Goal: Task Accomplishment & Management: Use online tool/utility

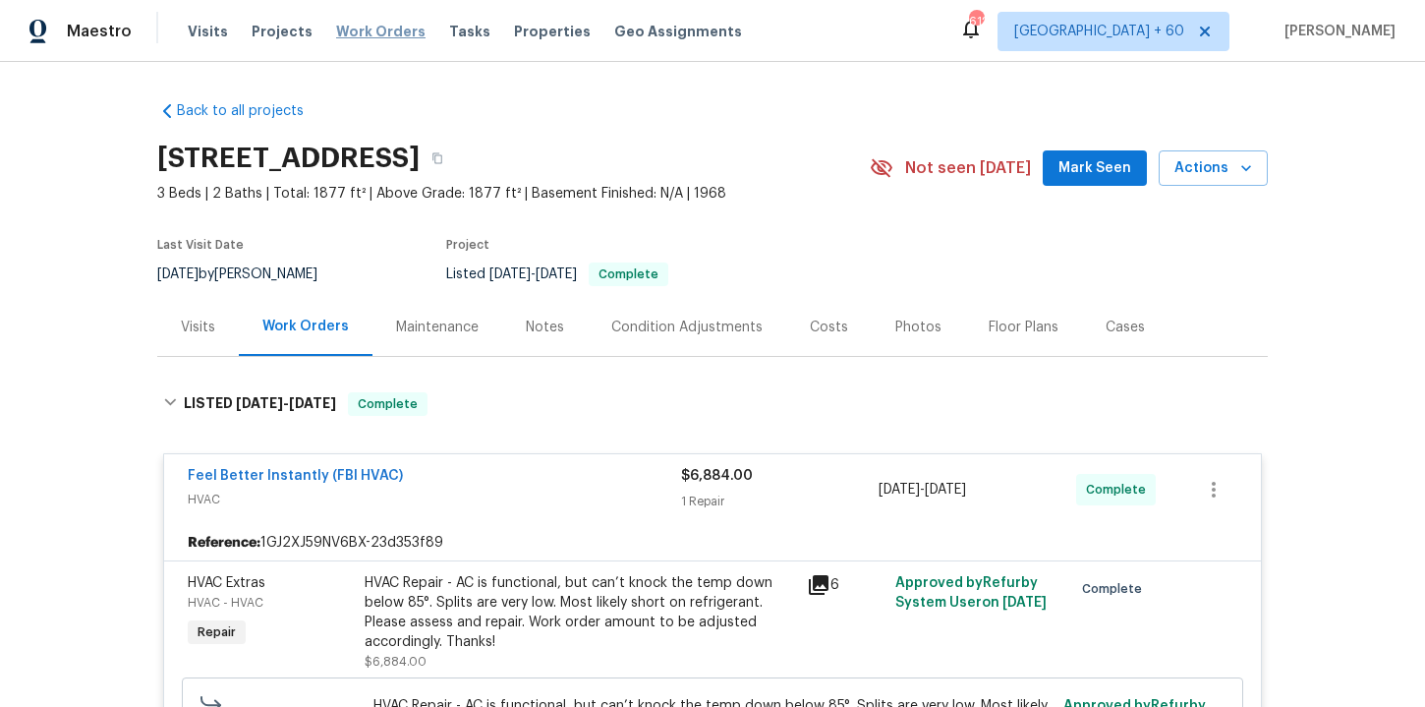
scroll to position [336, 0]
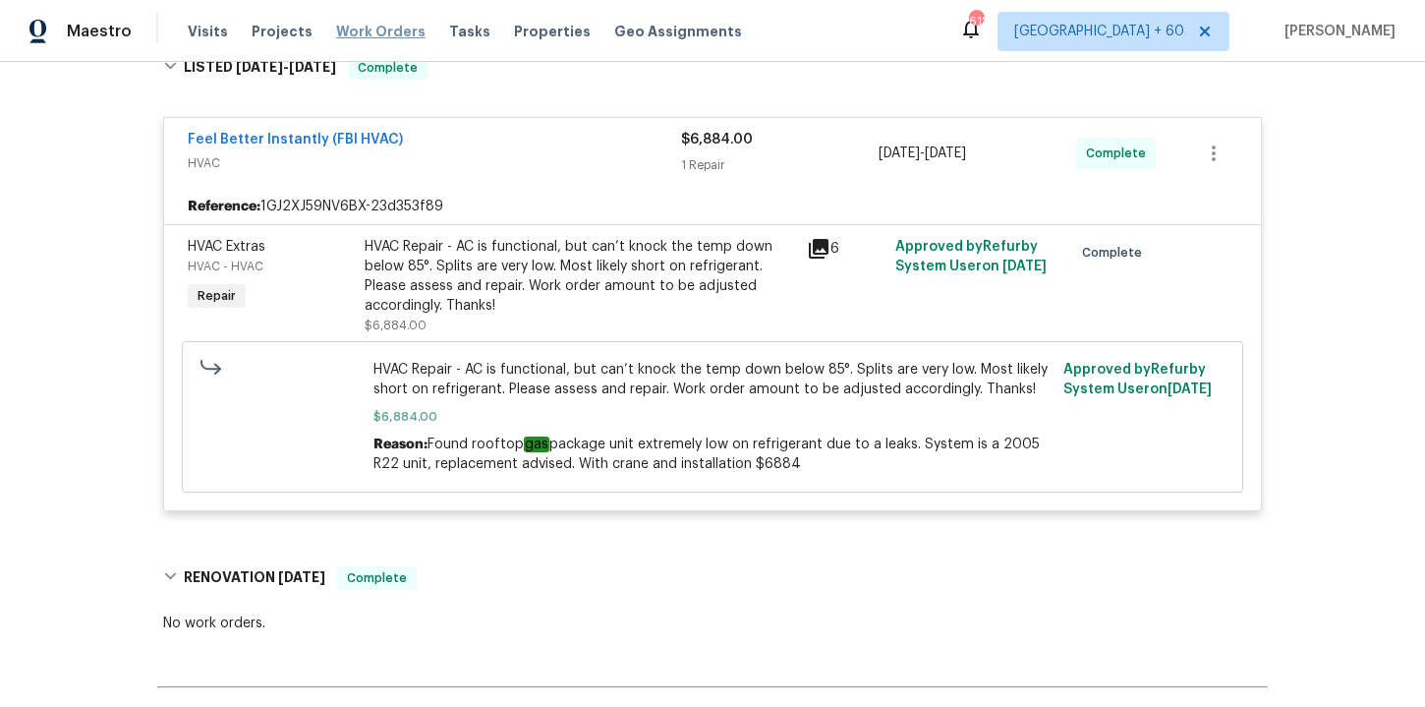
click at [384, 27] on span "Work Orders" at bounding box center [380, 32] width 89 height 20
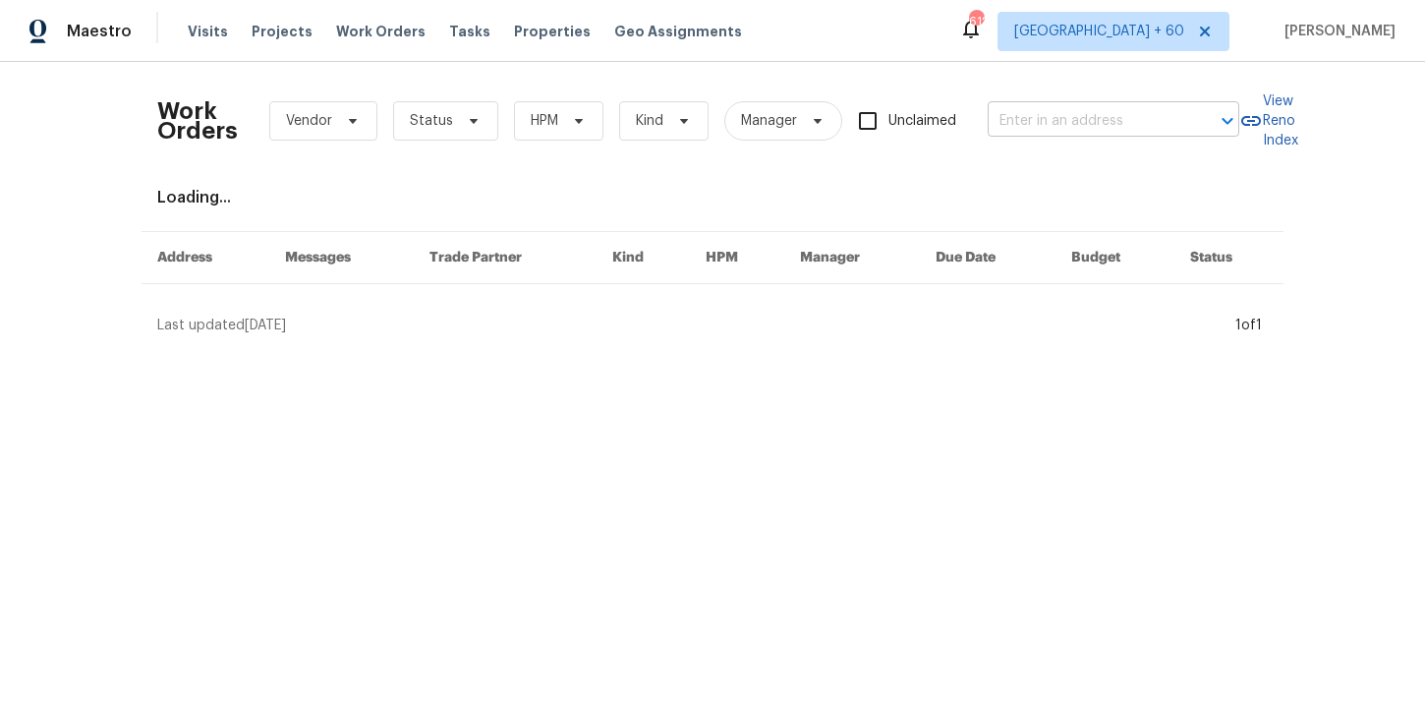
click at [1072, 122] on input "text" at bounding box center [1086, 121] width 197 height 30
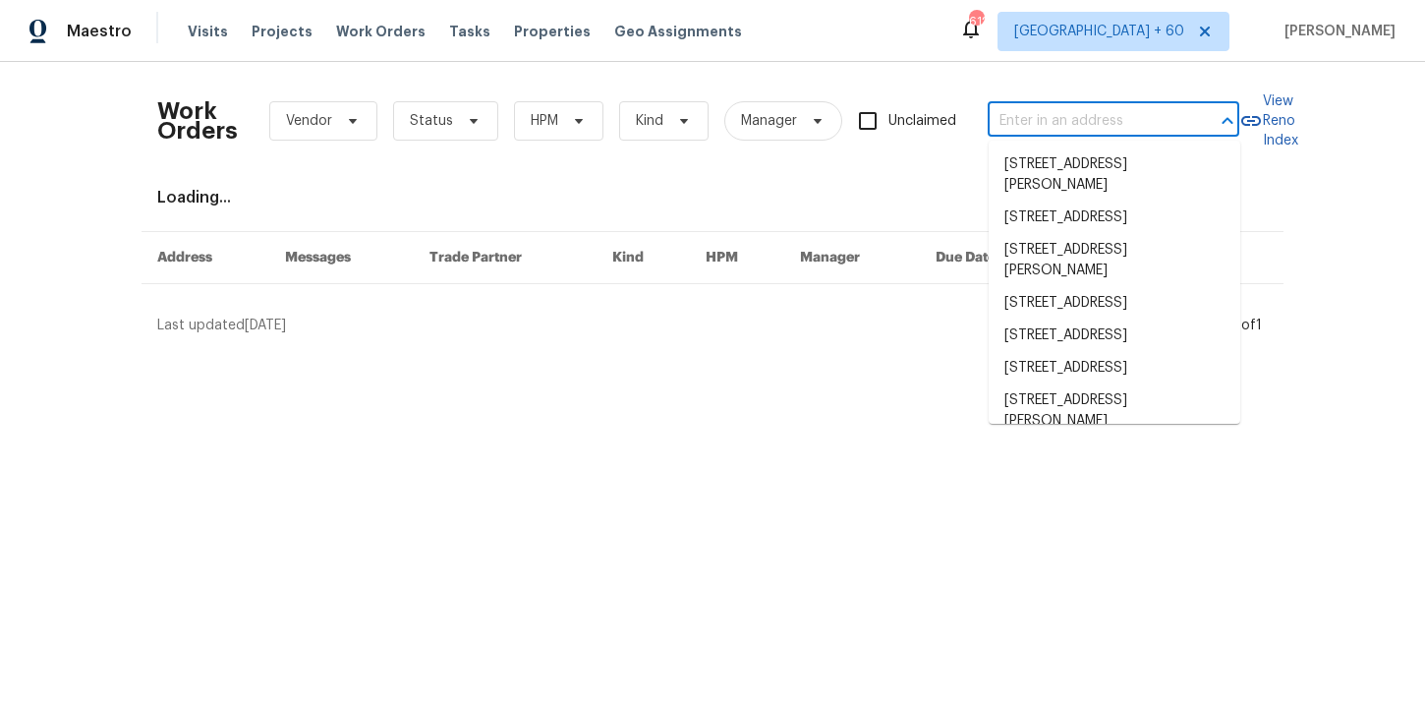
paste input "311 Burnette St Durham, NC 27707"
type input "311 Burnette St Durham, NC 27707"
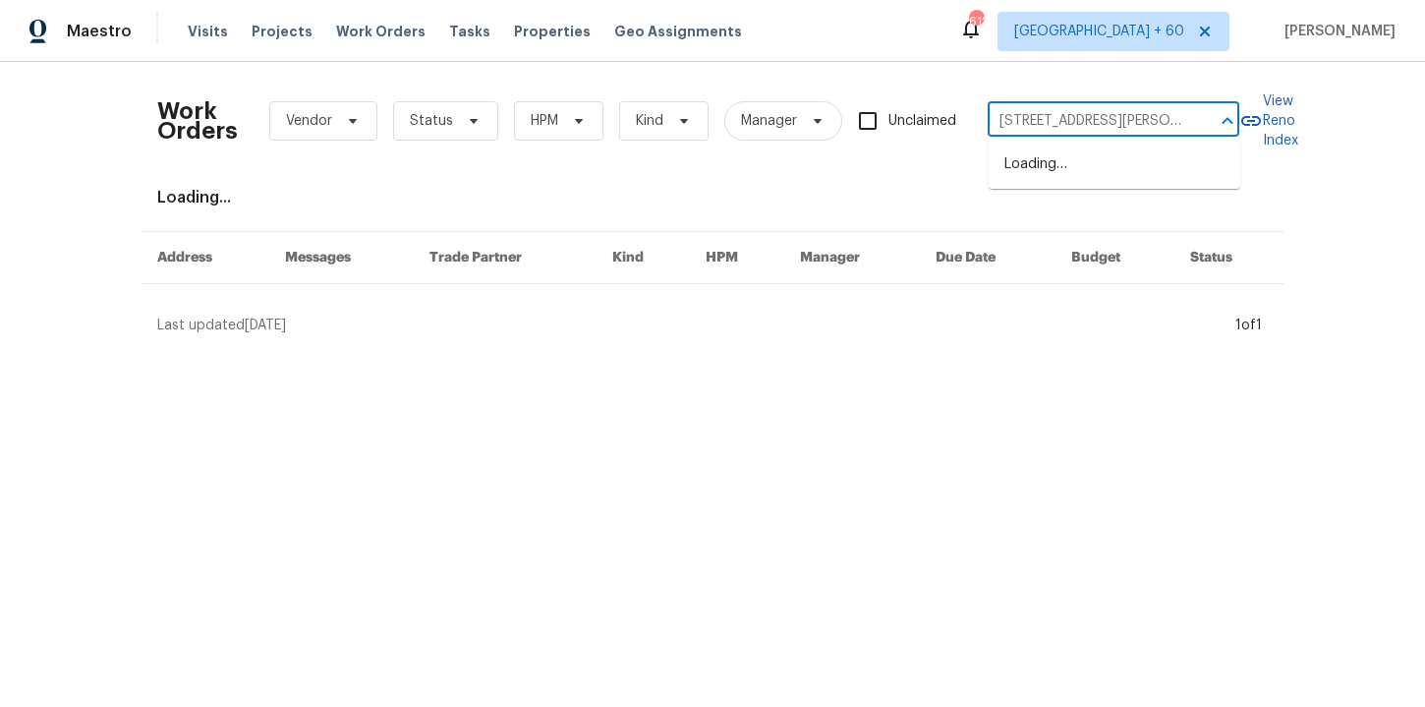
scroll to position [0, 34]
click at [1110, 162] on li "311 Burnette St, Durham, NC 27707" at bounding box center [1115, 174] width 252 height 53
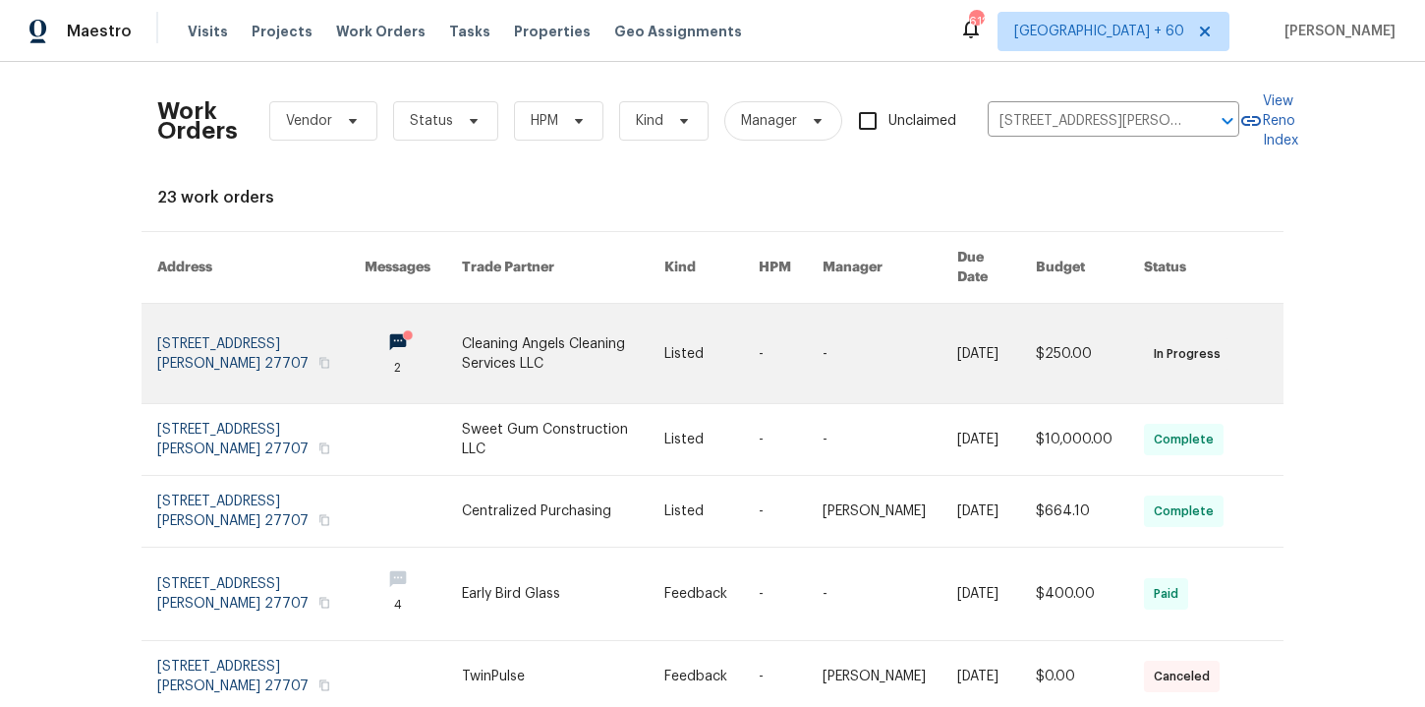
click at [220, 339] on link at bounding box center [260, 353] width 207 height 99
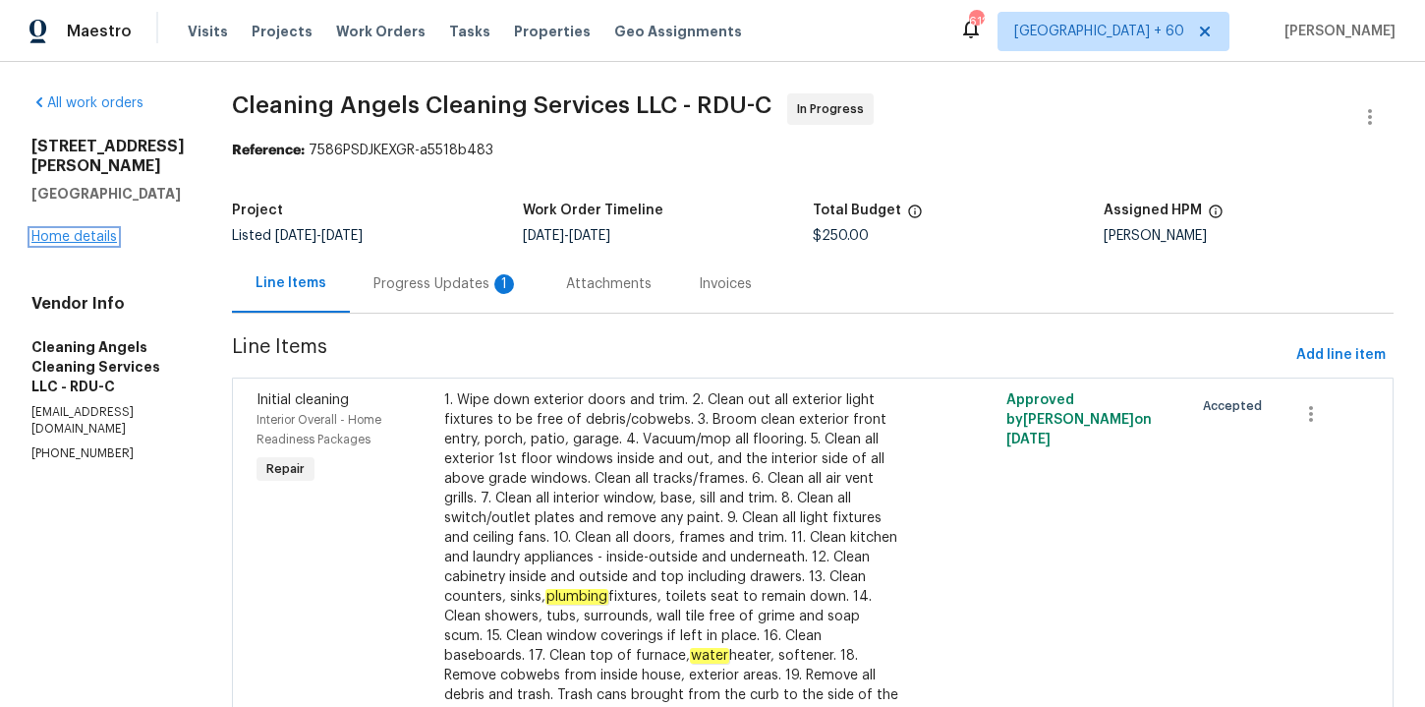
click at [97, 230] on link "Home details" at bounding box center [73, 237] width 85 height 14
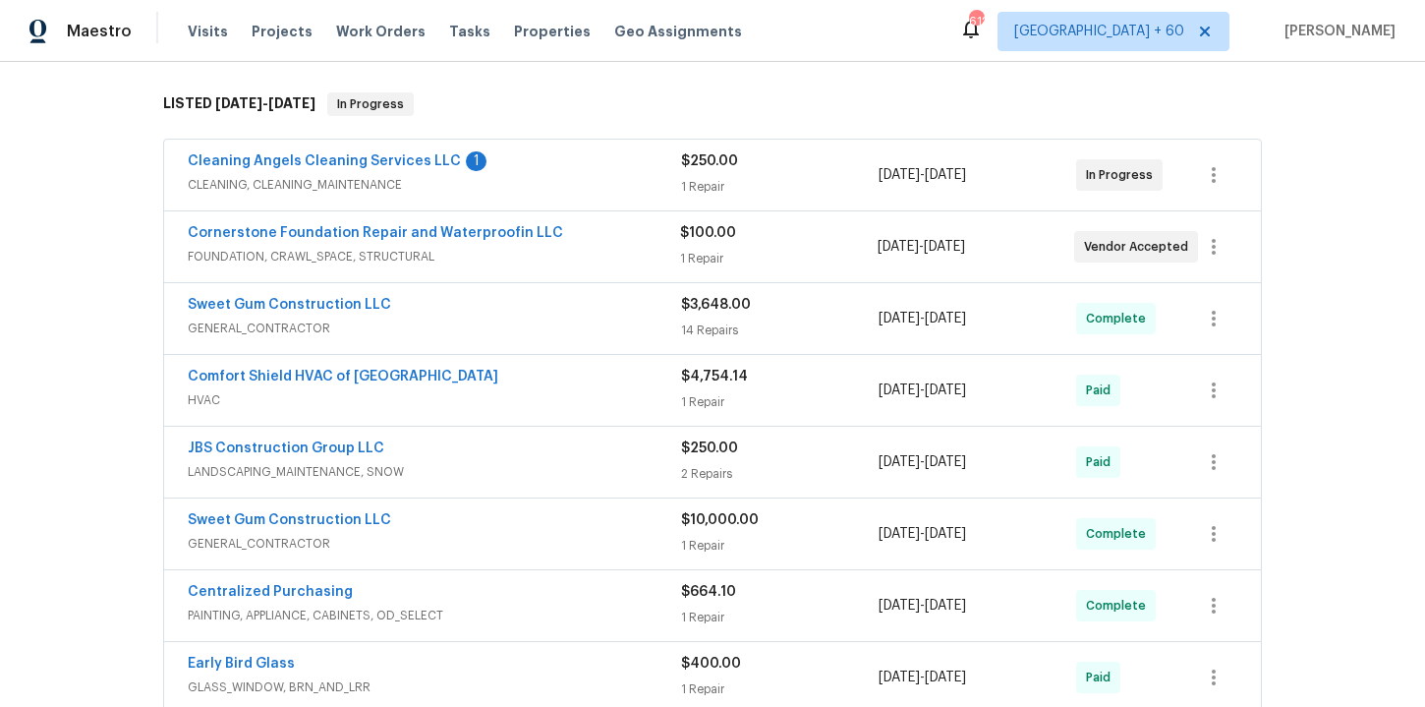
scroll to position [298, 0]
click at [572, 240] on div "Cornerstone Foundation Repair and Waterproofin LLC" at bounding box center [434, 237] width 492 height 24
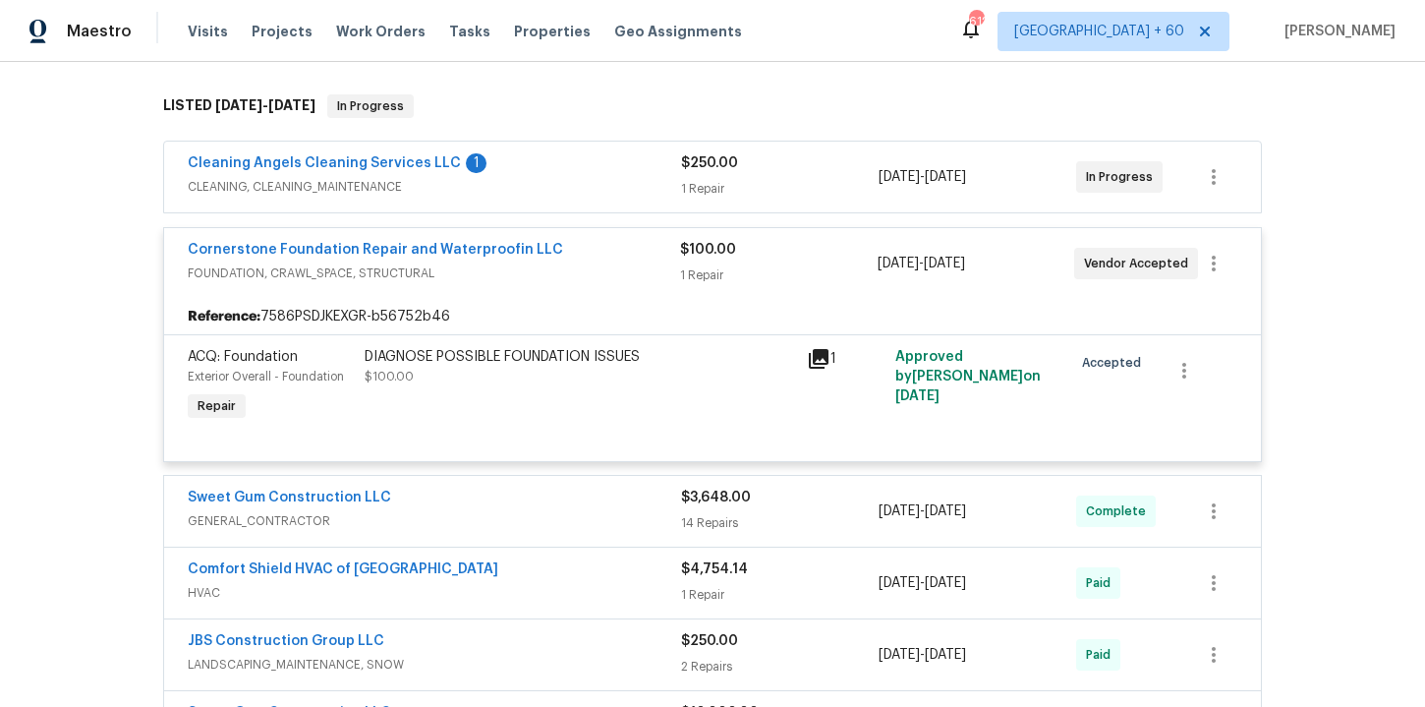
click at [587, 186] on span "CLEANING, CLEANING_MAINTENANCE" at bounding box center [434, 187] width 493 height 20
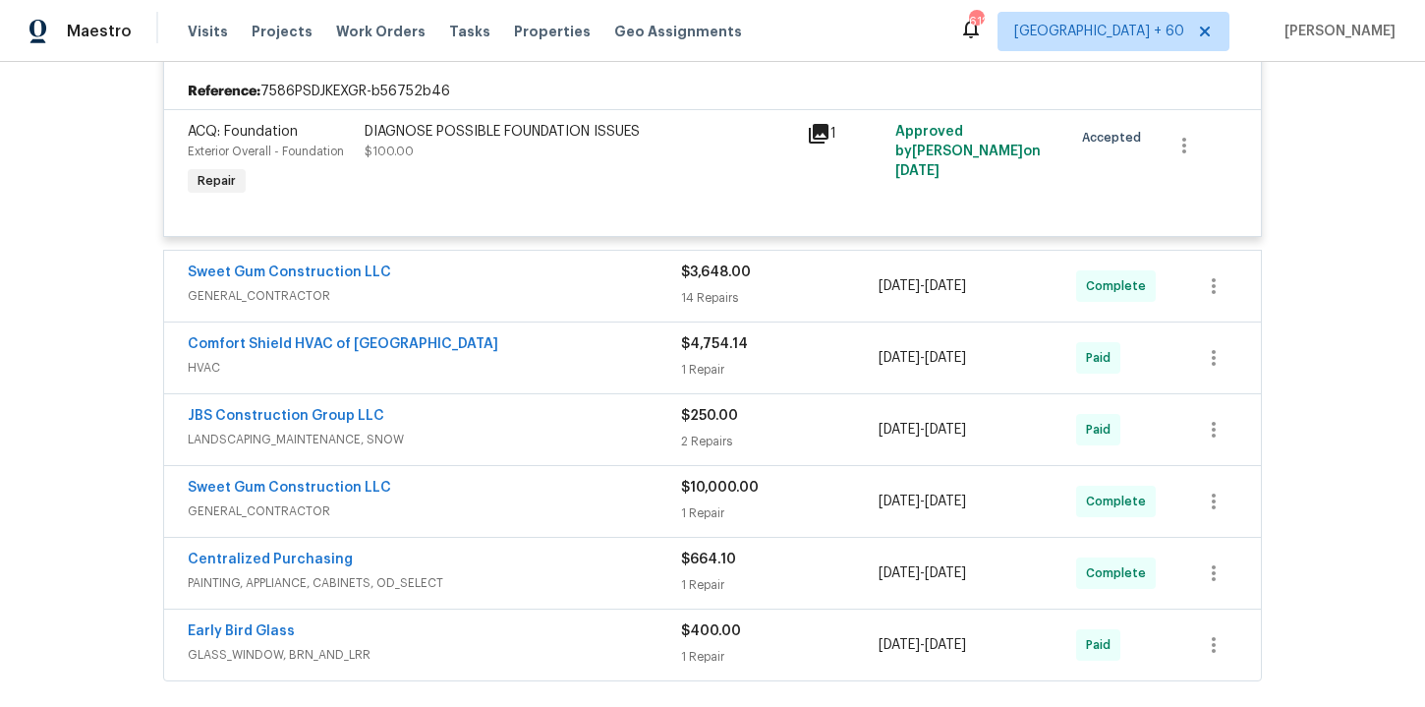
scroll to position [1057, 0]
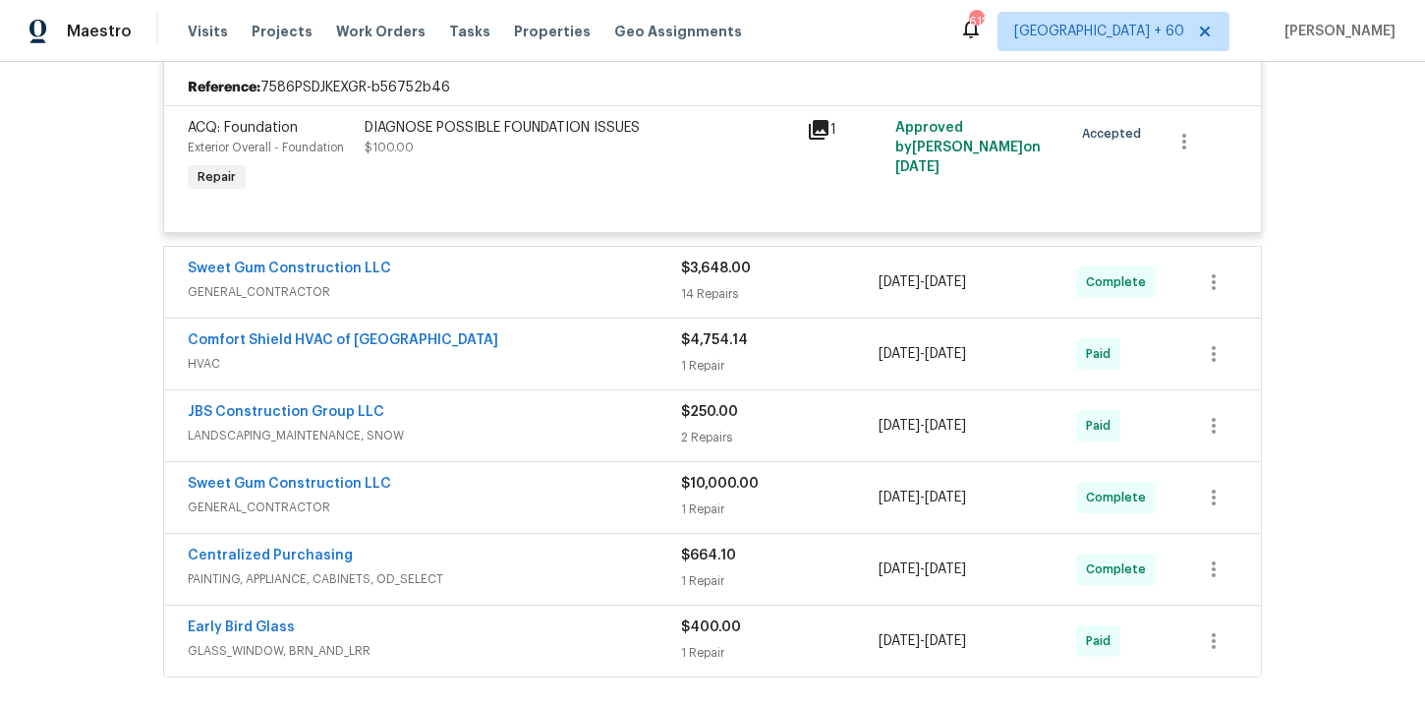
click at [586, 361] on span "HVAC" at bounding box center [434, 364] width 493 height 20
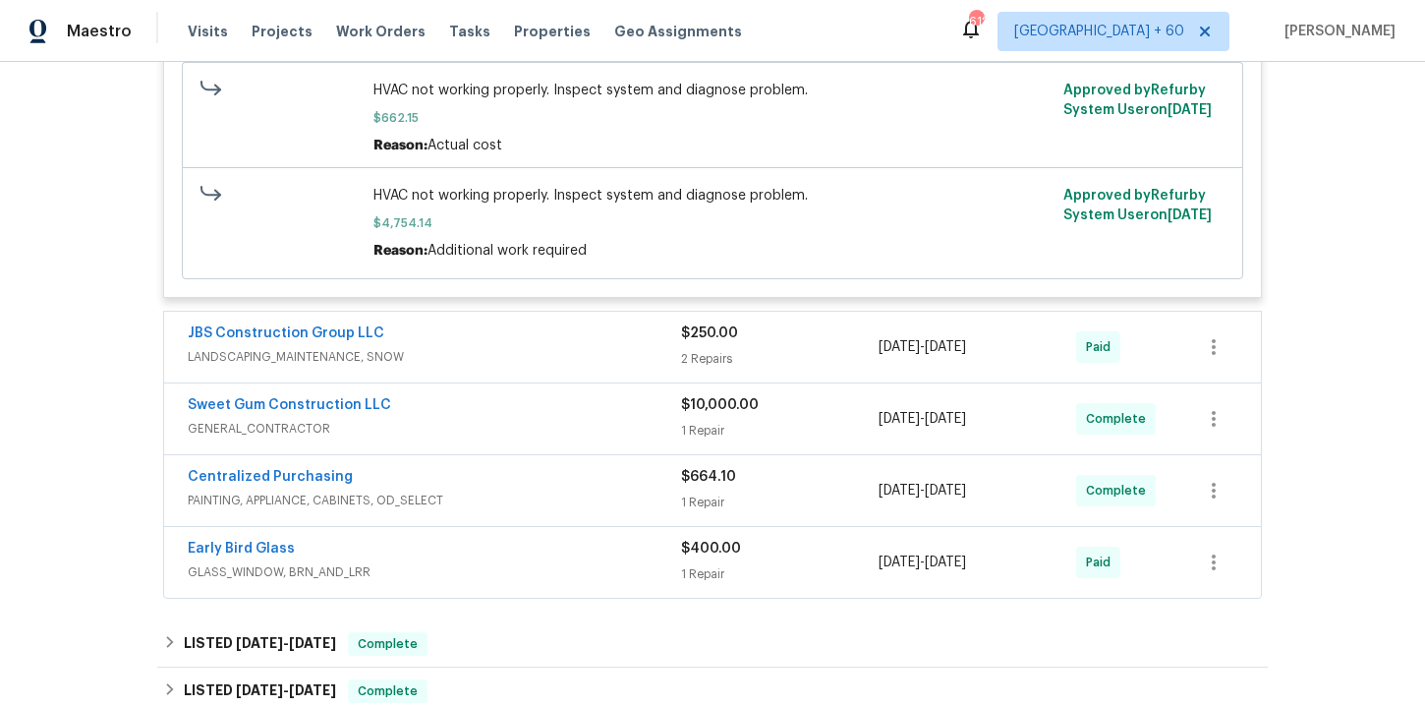
scroll to position [1533, 0]
click at [569, 401] on div "Sweet Gum Construction LLC" at bounding box center [434, 406] width 493 height 24
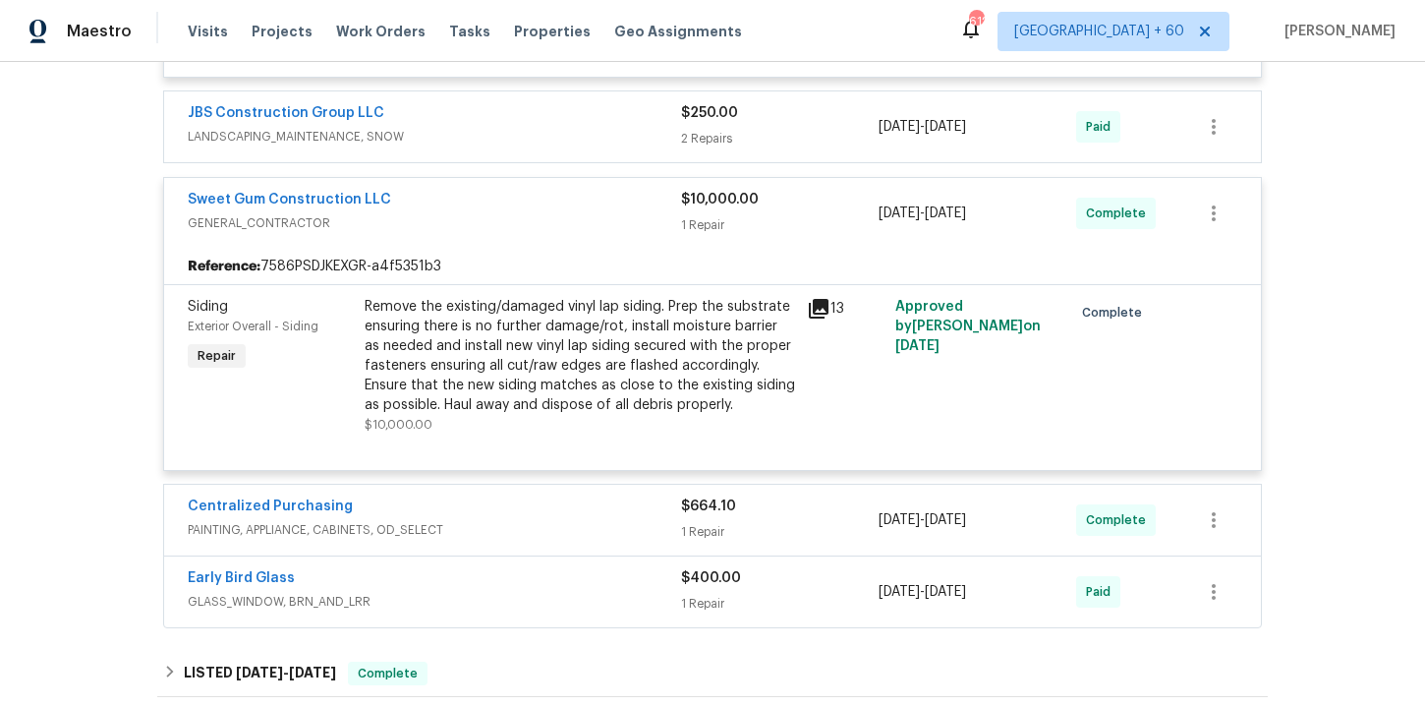
scroll to position [1750, 0]
click at [596, 141] on span "LANDSCAPING_MAINTENANCE, SNOW" at bounding box center [434, 139] width 493 height 20
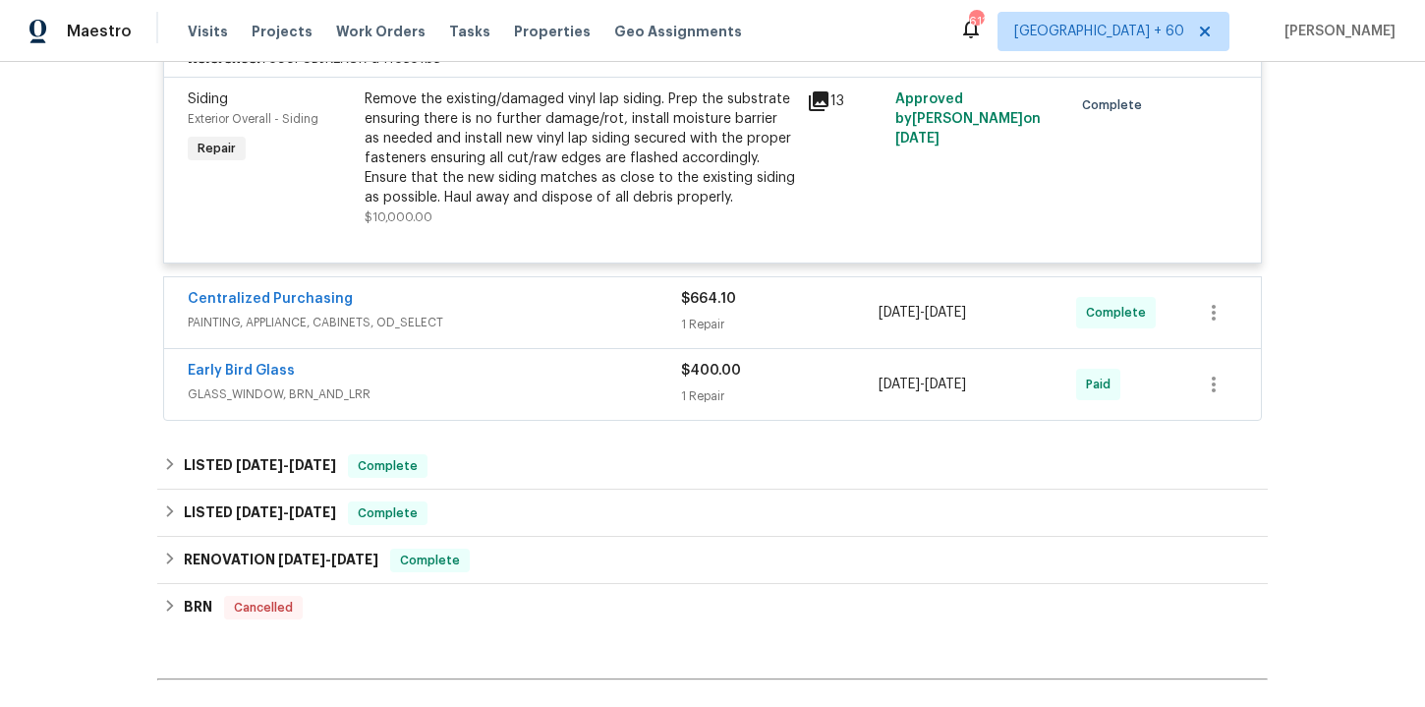
scroll to position [2464, 0]
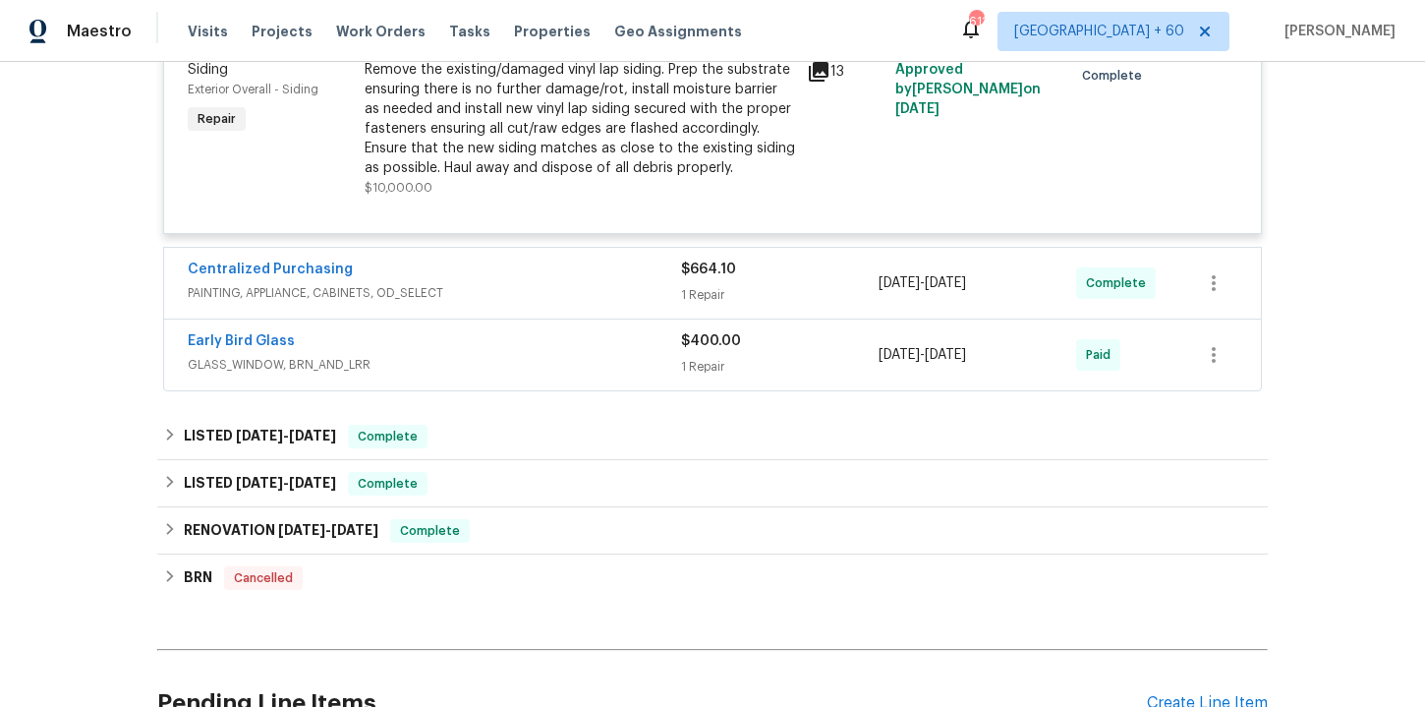
click at [573, 374] on span "GLASS_WINDOW, BRN_AND_LRR" at bounding box center [434, 365] width 493 height 20
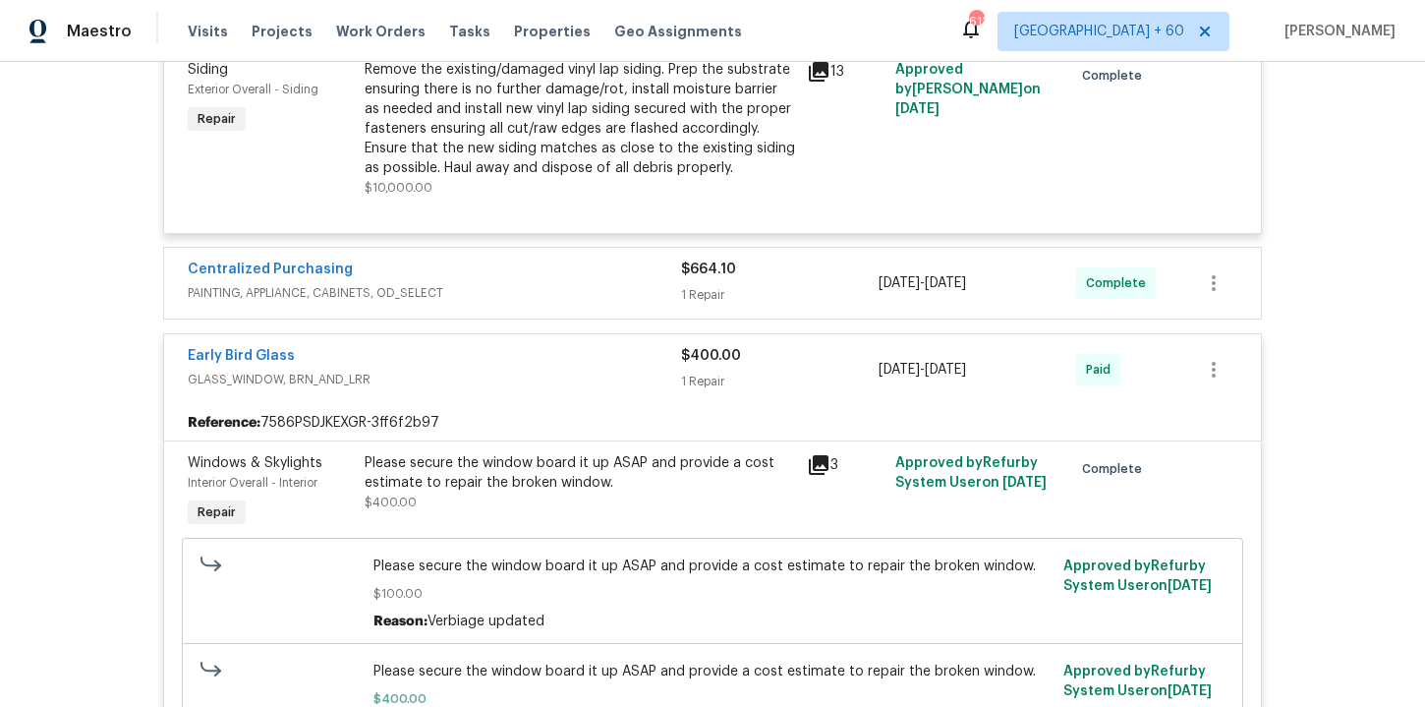
click at [556, 283] on div "Centralized Purchasing" at bounding box center [434, 271] width 493 height 24
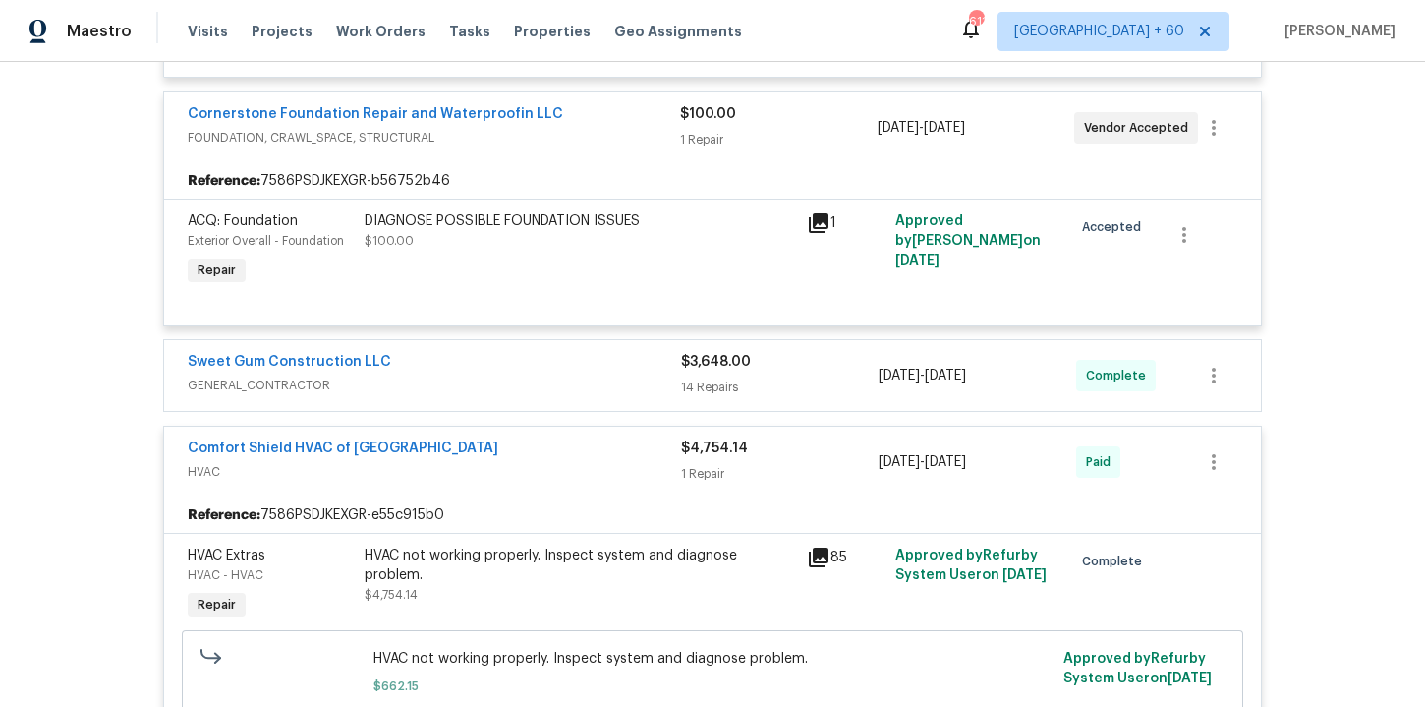
scroll to position [970, 0]
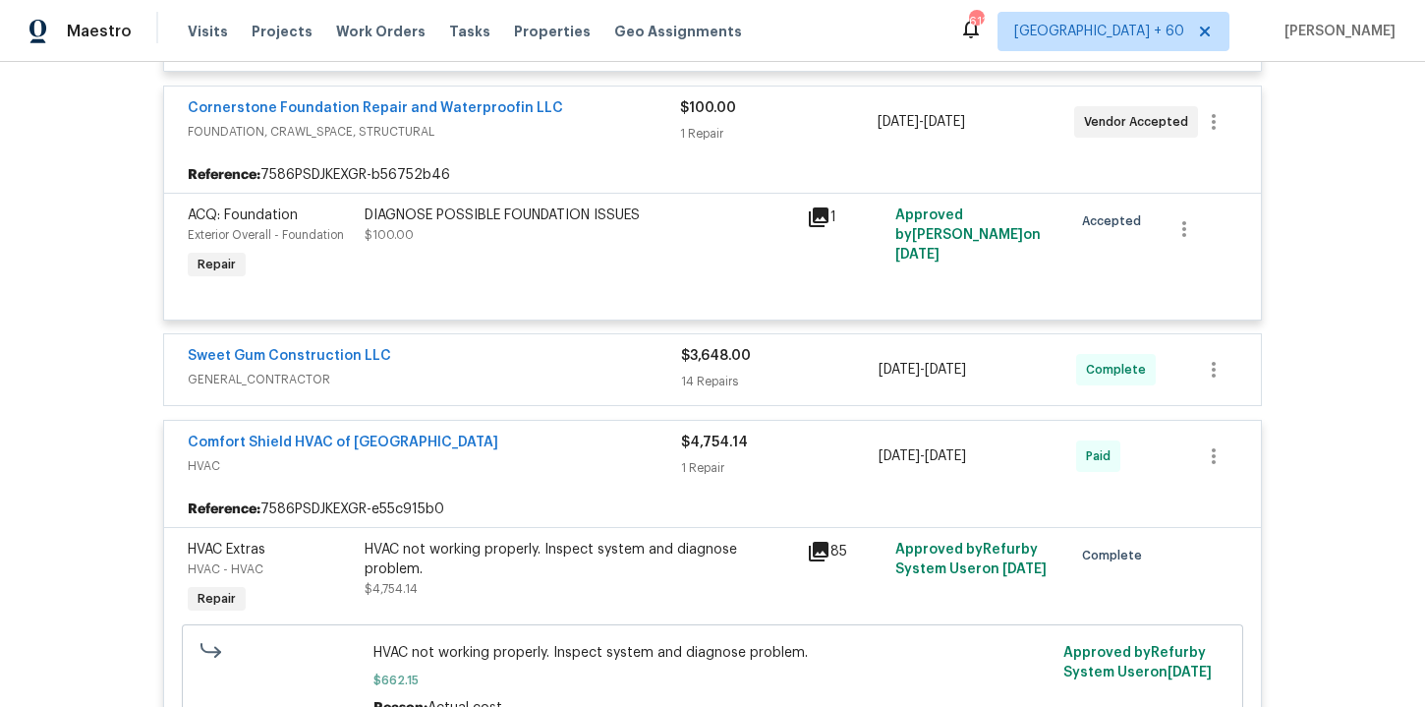
click at [606, 368] on div "Sweet Gum Construction LLC" at bounding box center [434, 358] width 493 height 24
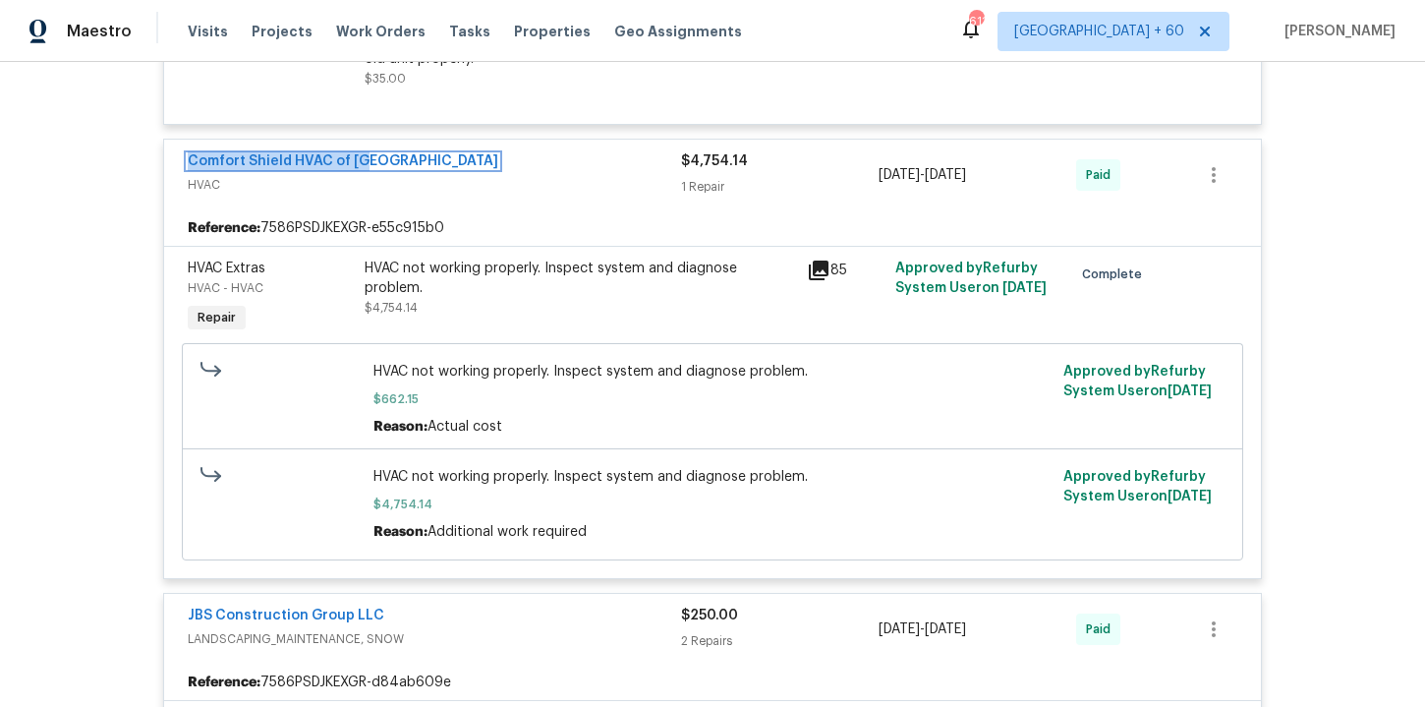
scroll to position [4030, 0]
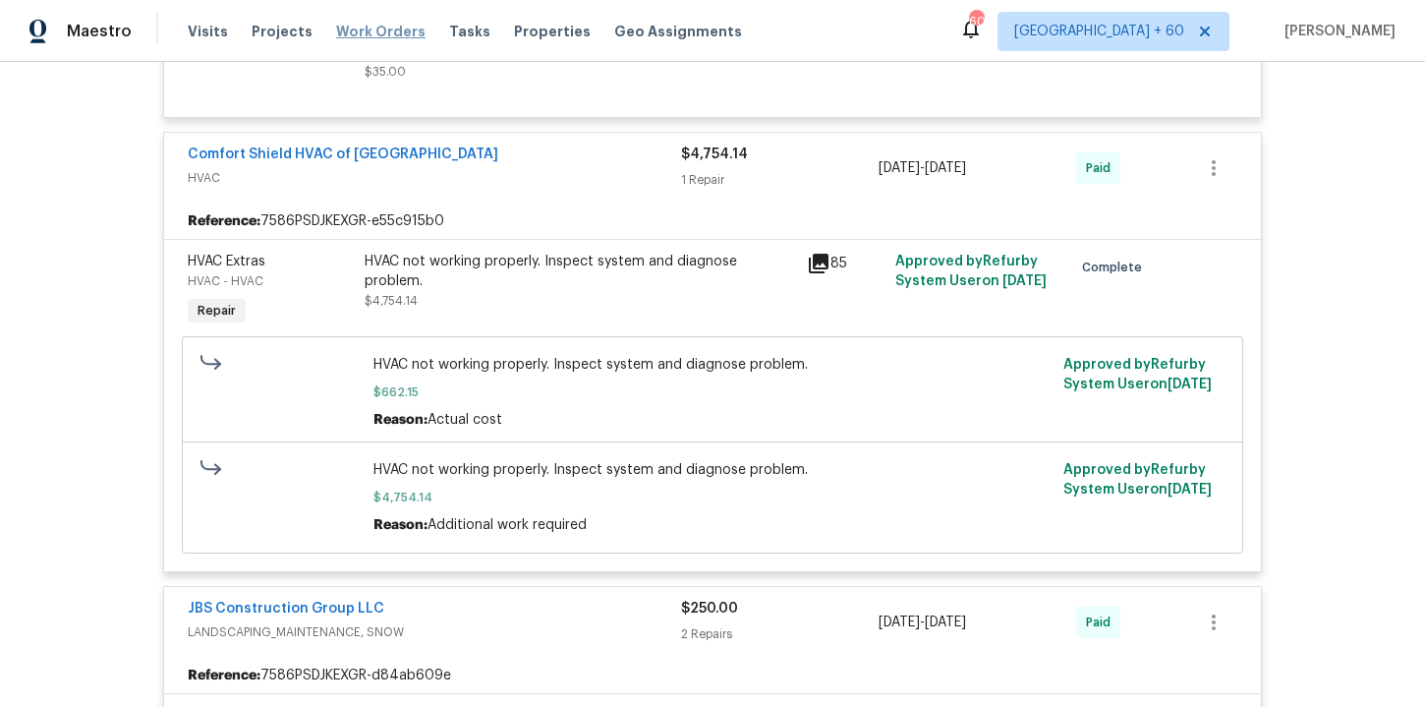
click at [379, 25] on span "Work Orders" at bounding box center [380, 32] width 89 height 20
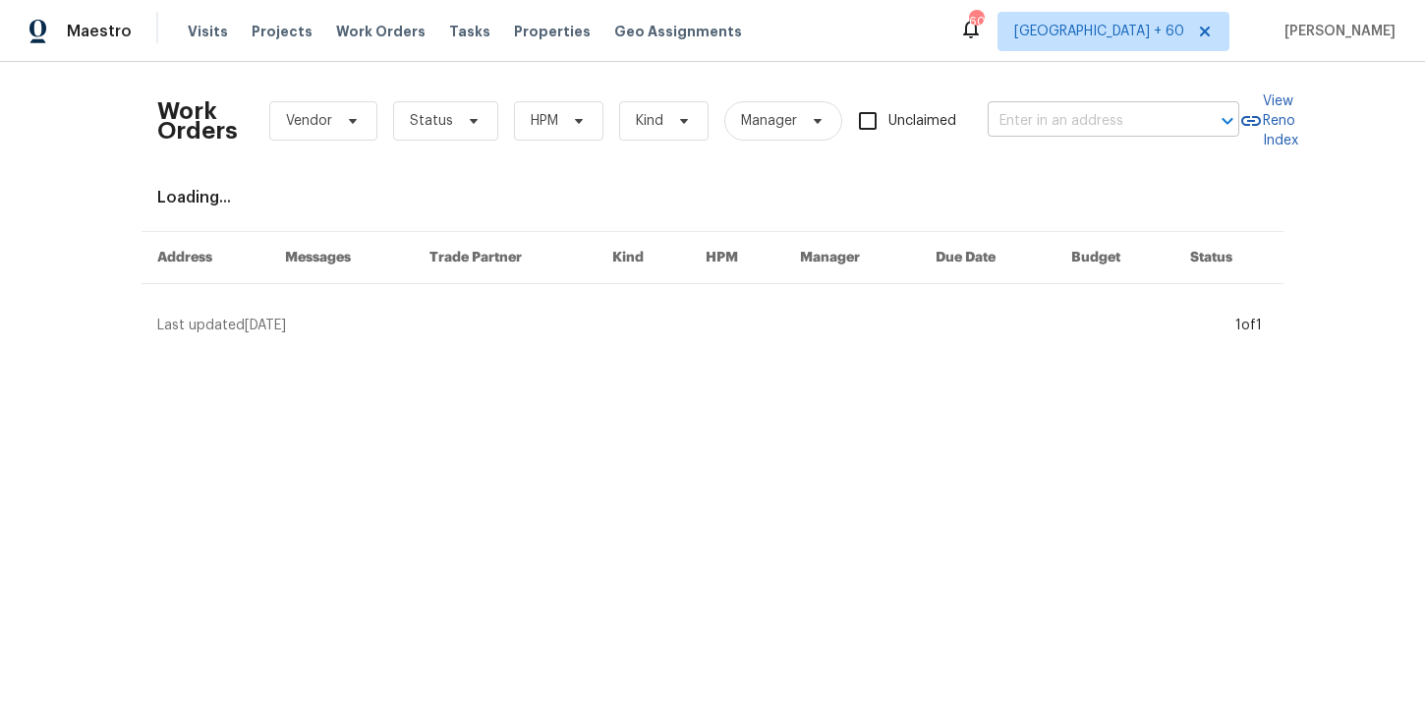
click at [1013, 111] on input "text" at bounding box center [1086, 121] width 197 height 30
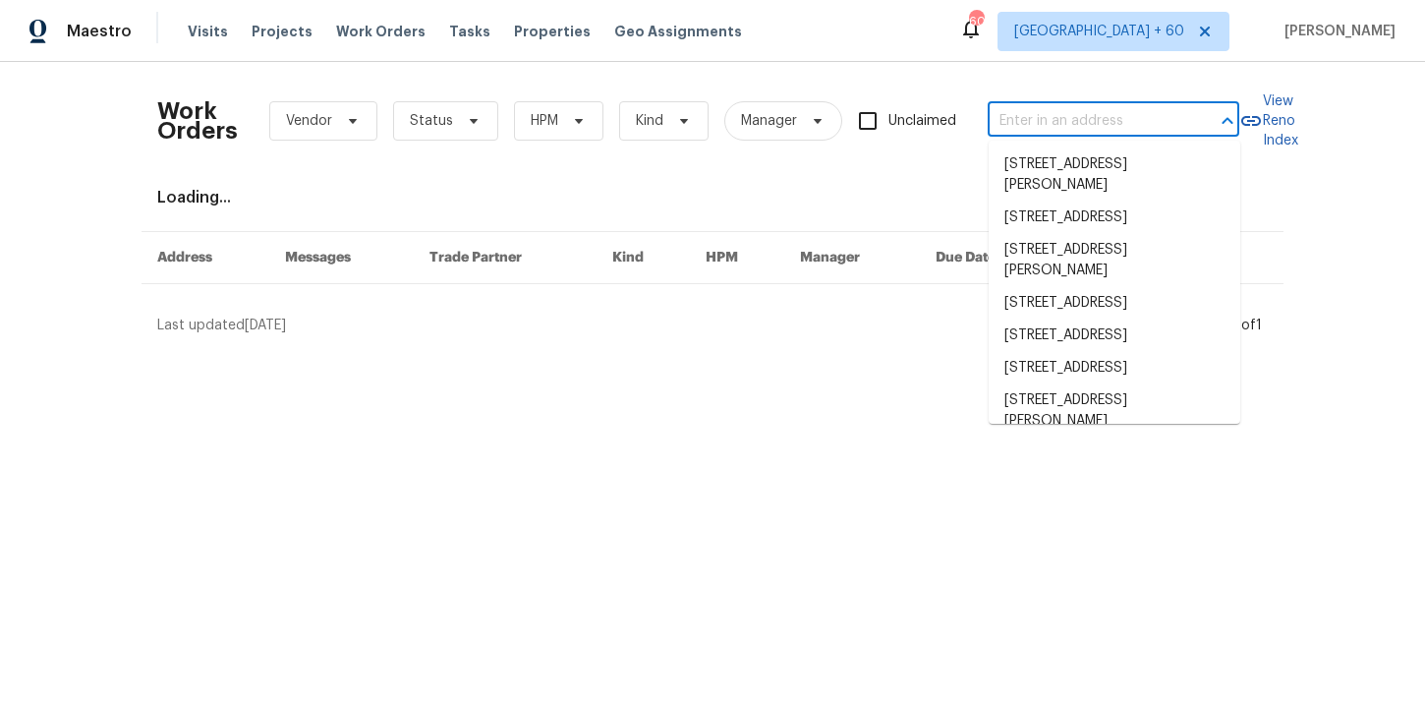
paste input "15650 N 19th Ave Phoenix true 1206, AZ 85023"
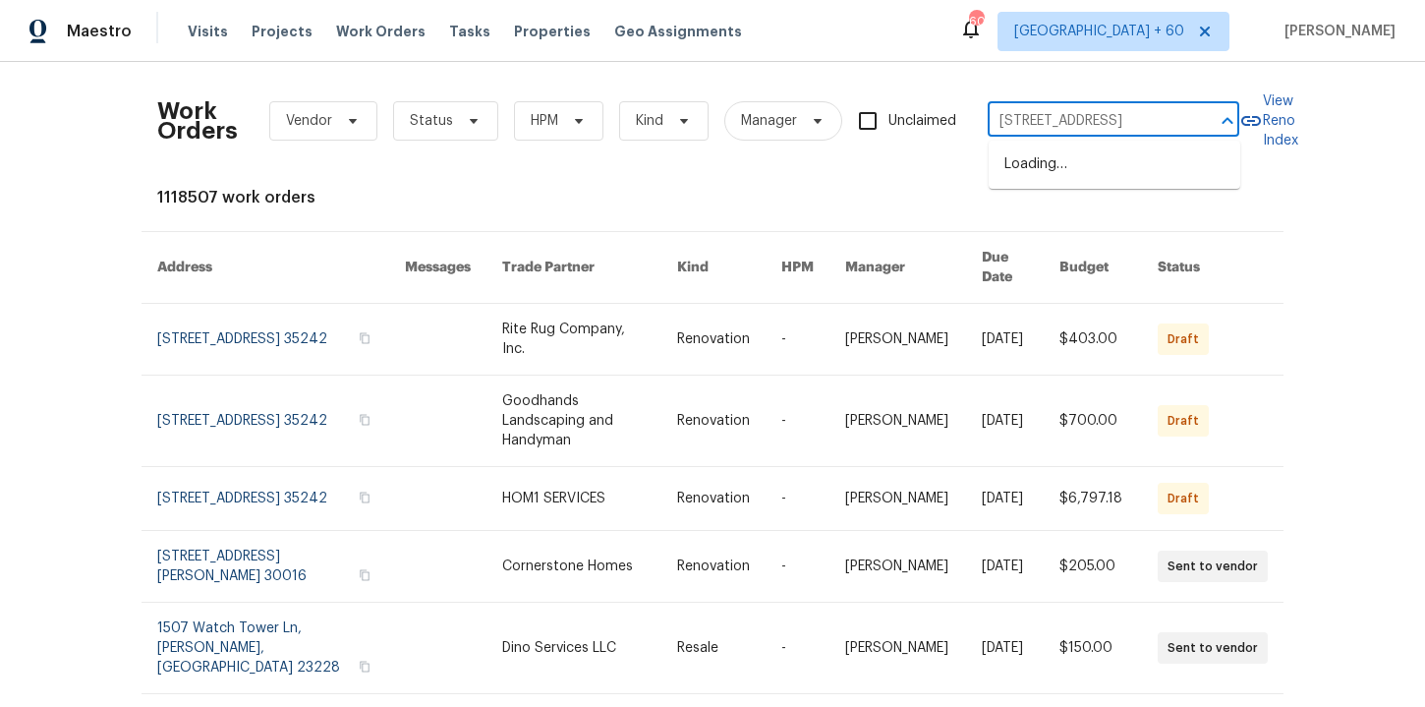
type input "15650 N 19th Ave Phoenix"
click at [1075, 174] on li "15650 N 19th Ave Unit 1206, Phoenix, AZ 85023" at bounding box center [1115, 164] width 252 height 32
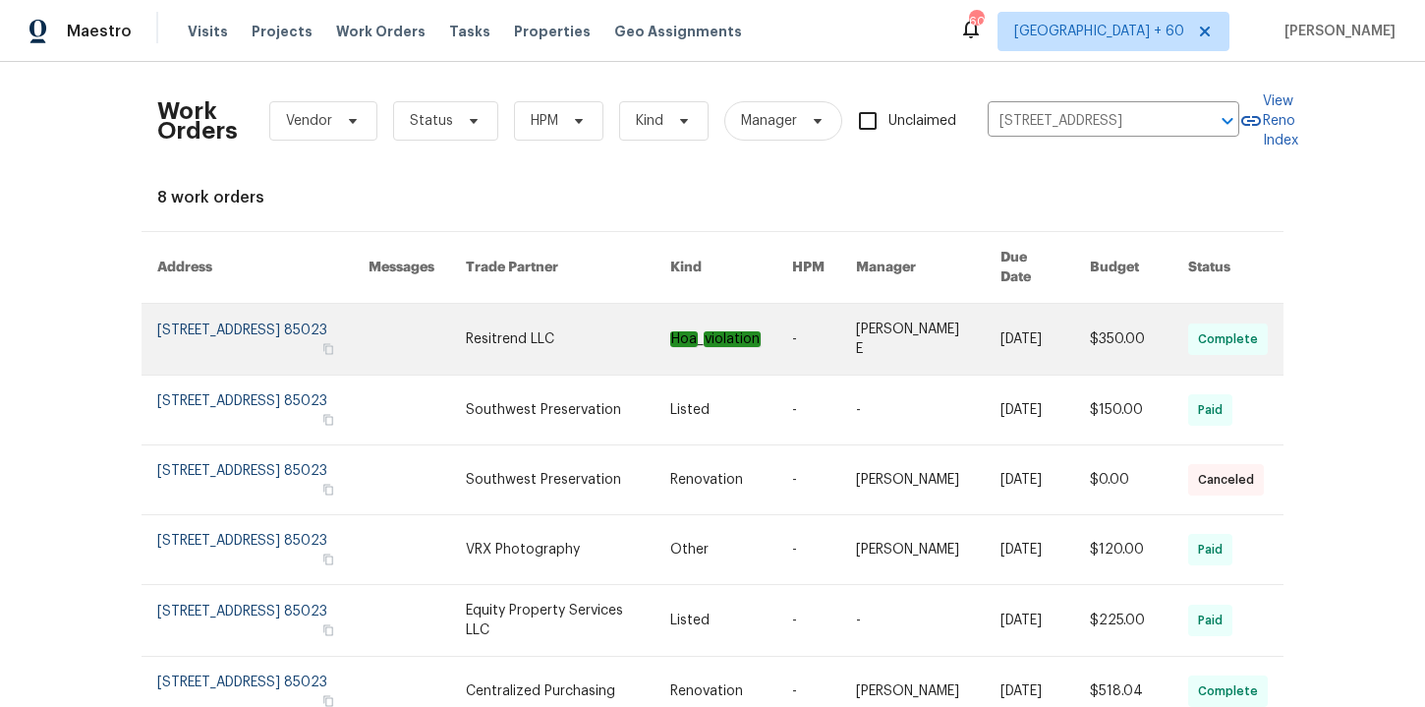
click at [216, 328] on link at bounding box center [262, 339] width 211 height 71
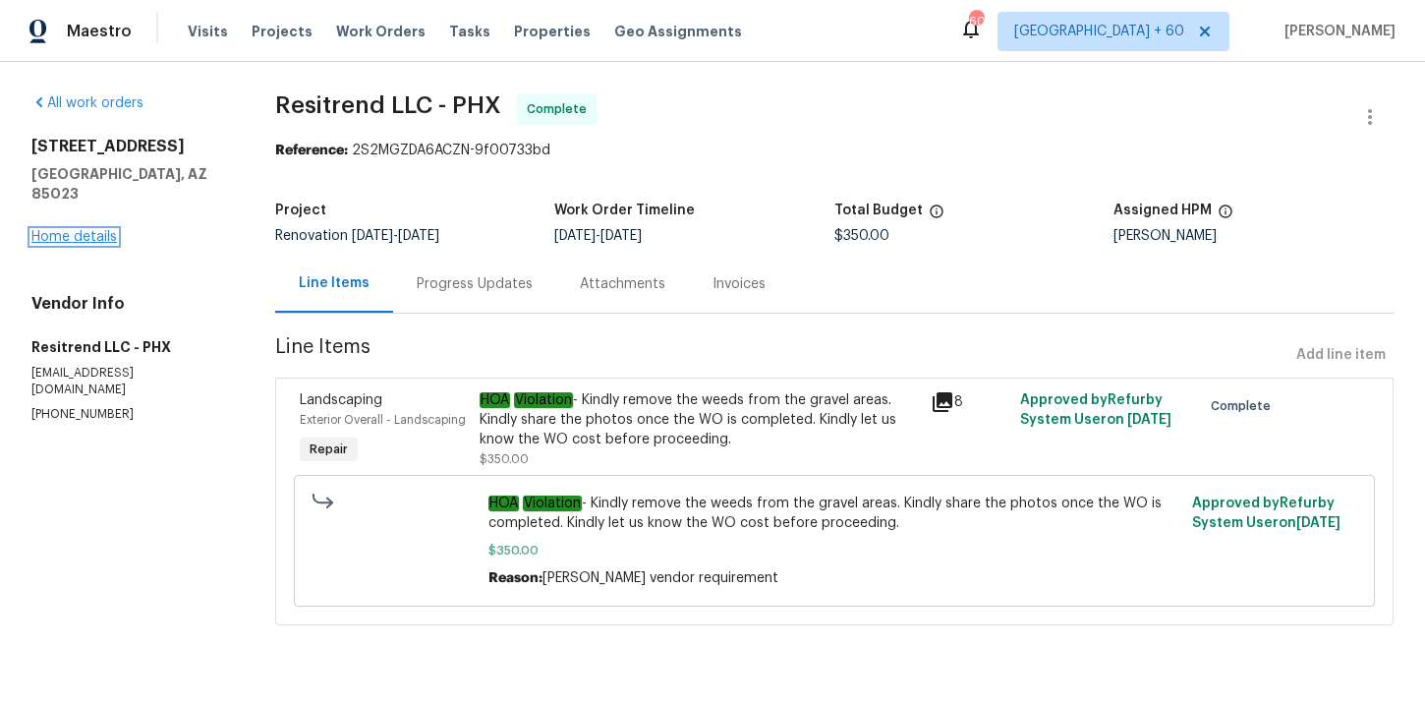
click at [97, 233] on link "Home details" at bounding box center [73, 237] width 85 height 14
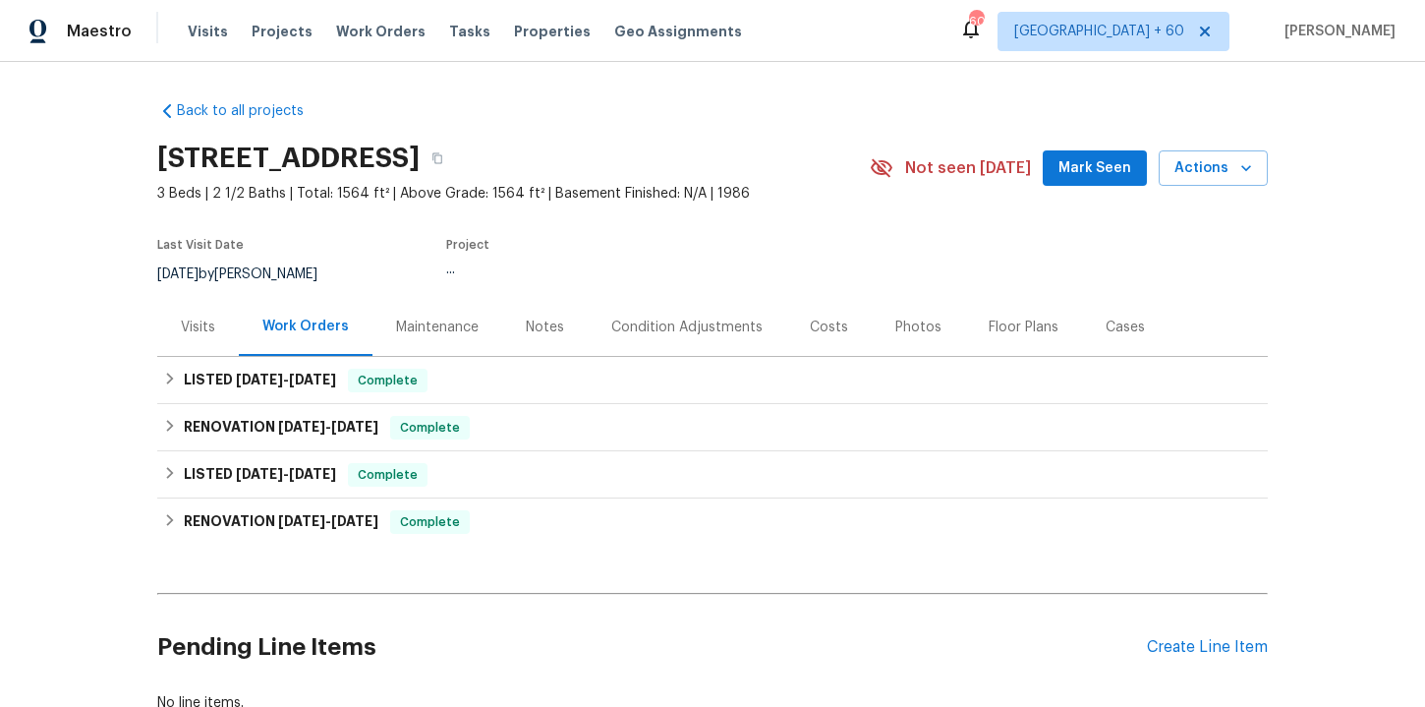
scroll to position [68, 0]
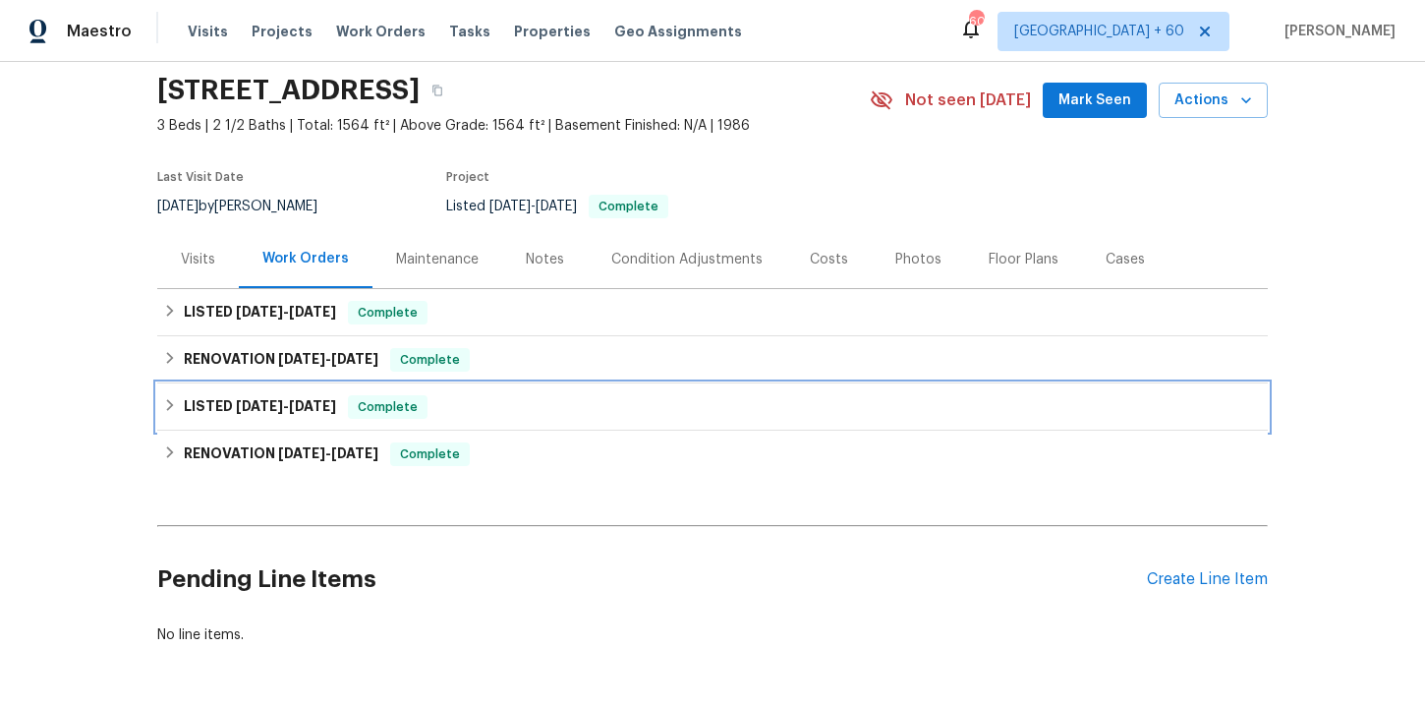
click at [524, 404] on div "LISTED 5/8/25 - 5/14/25 Complete" at bounding box center [712, 407] width 1099 height 24
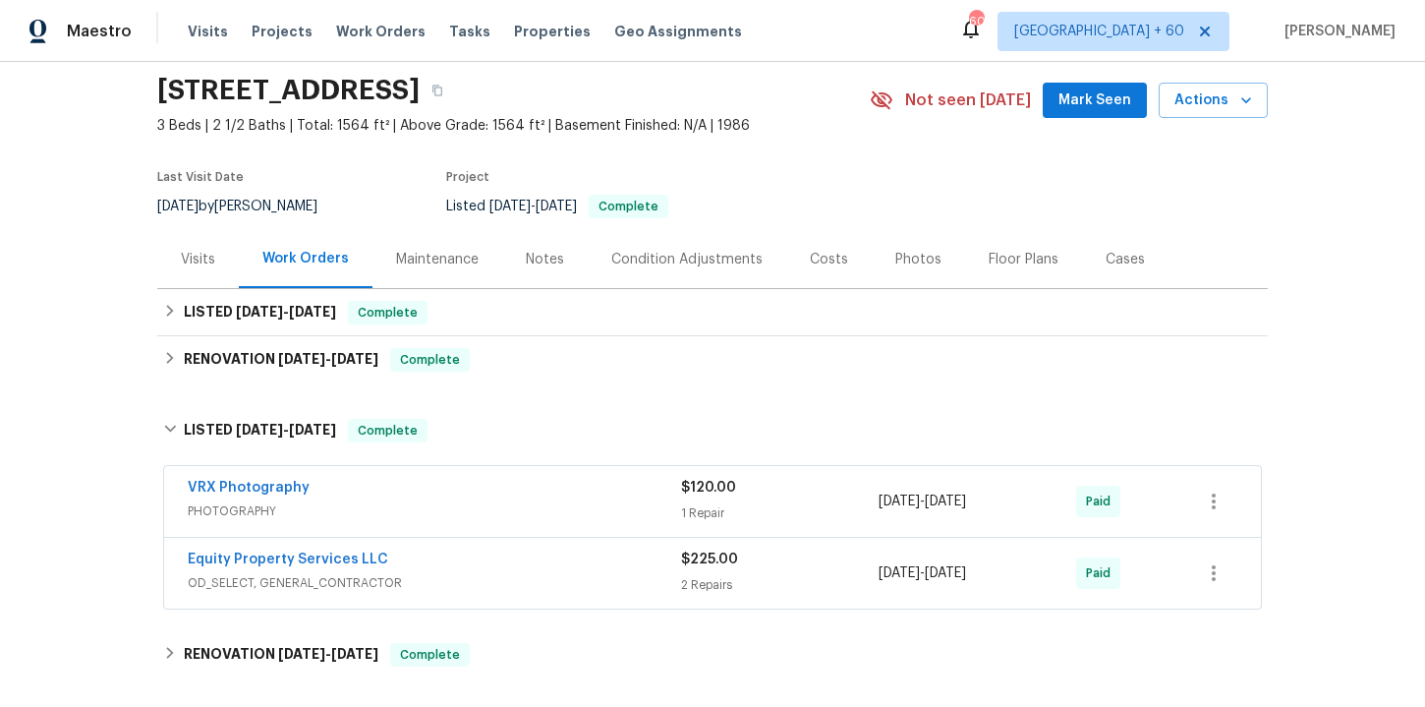
click at [546, 556] on div "Equity Property Services LLC" at bounding box center [434, 561] width 493 height 24
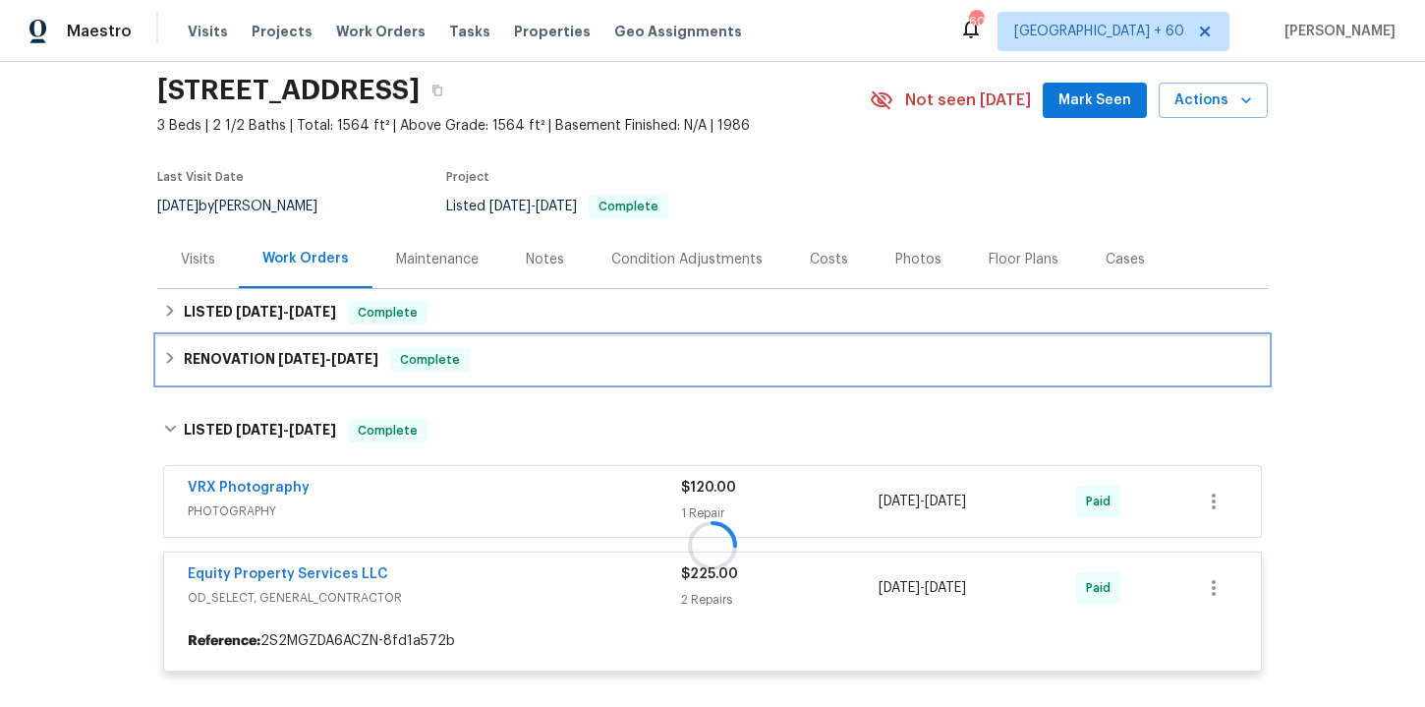
click at [531, 369] on div "RENOVATION 6/27/25 - 8/30/25 Complete" at bounding box center [712, 360] width 1099 height 24
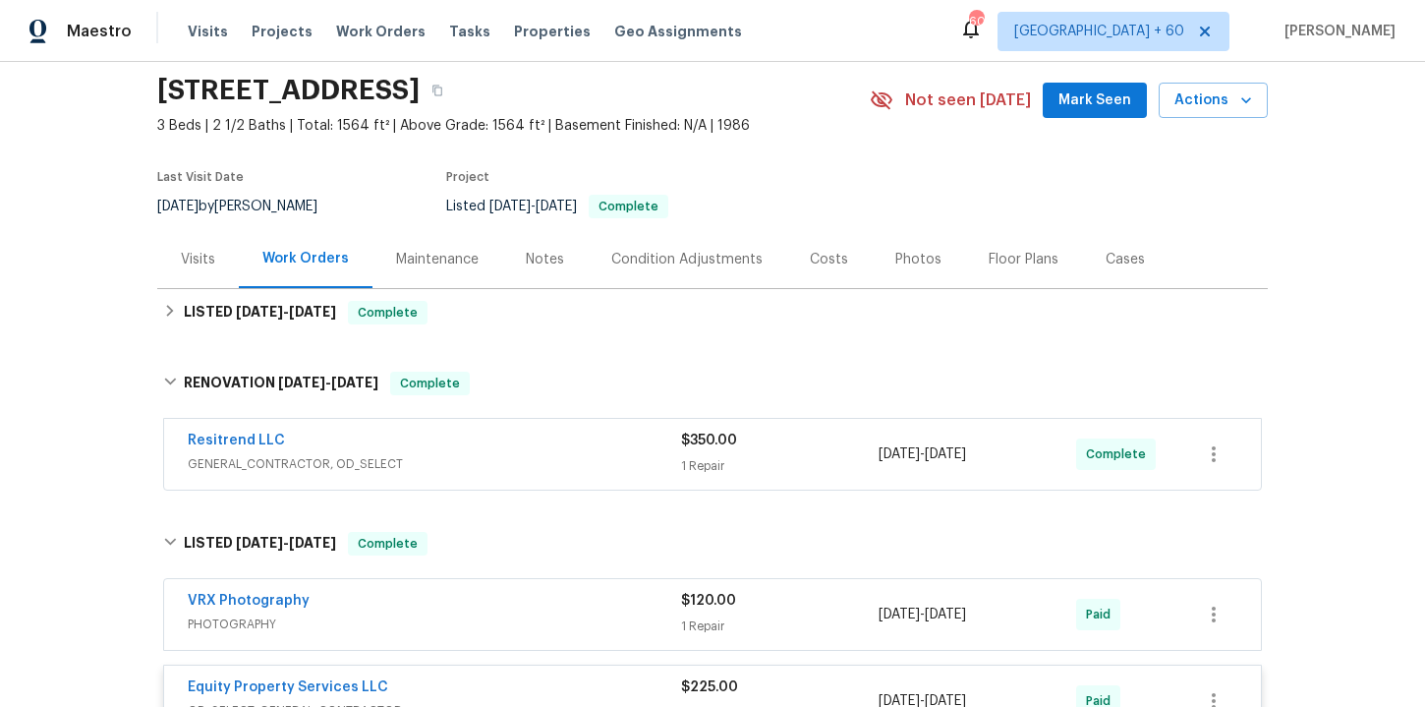
click at [550, 453] on div "Resitrend LLC" at bounding box center [434, 442] width 493 height 24
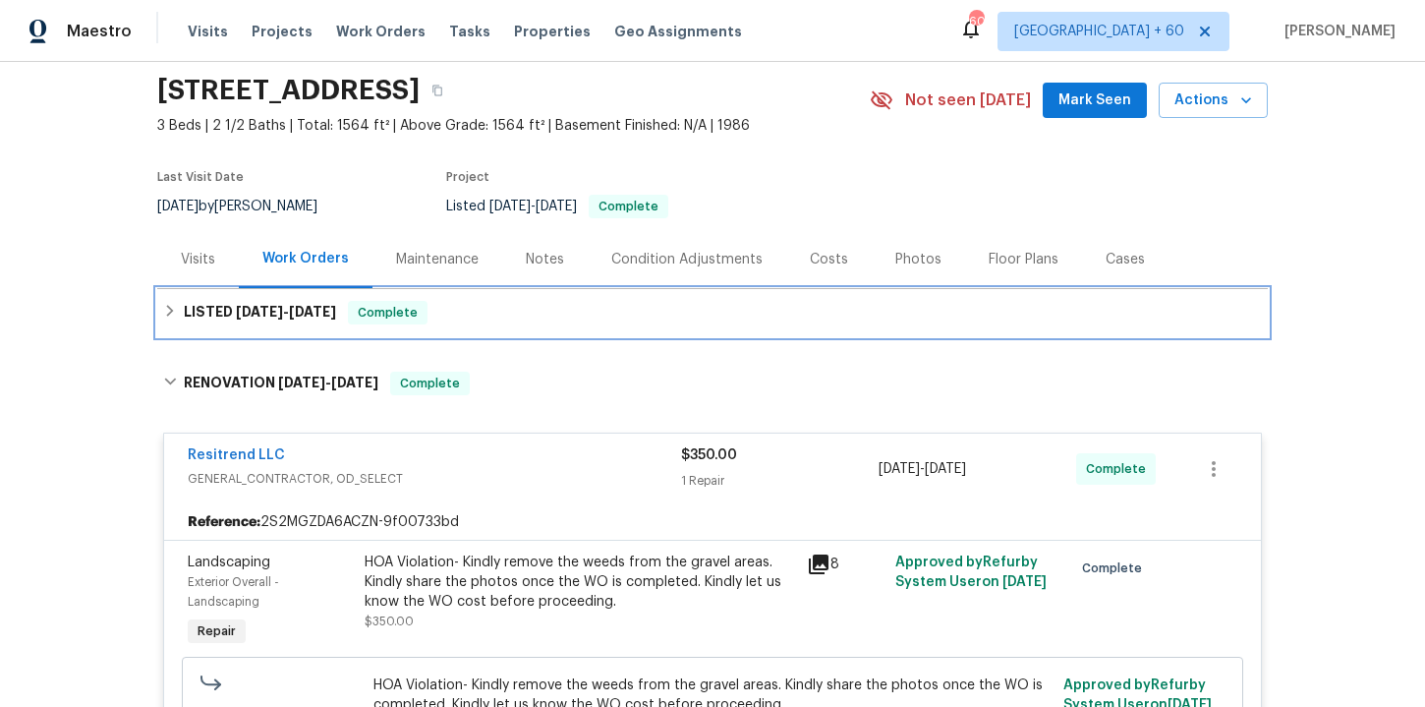
click at [530, 316] on div "LISTED 6/27/25 - 6/30/25 Complete" at bounding box center [712, 313] width 1099 height 24
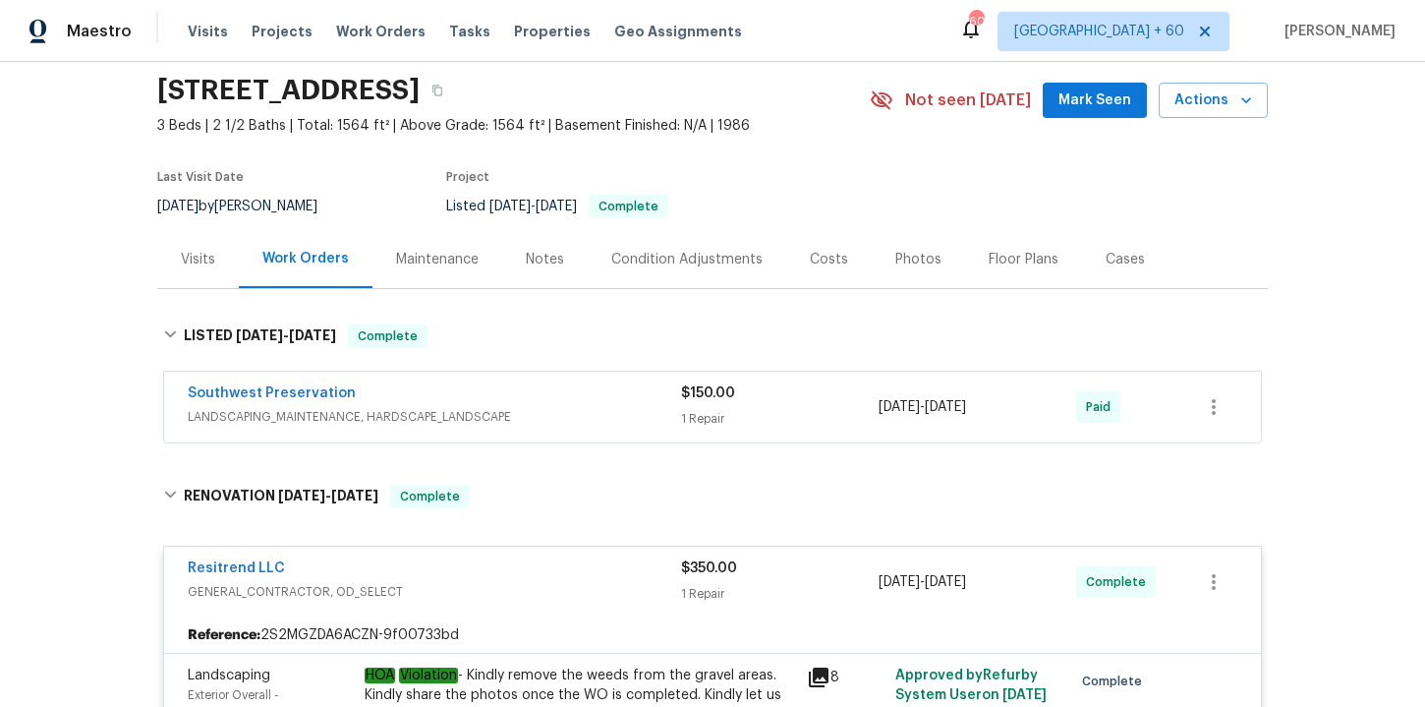
click at [553, 419] on span "LANDSCAPING_MAINTENANCE, HARDSCAPE_LANDSCAPE" at bounding box center [434, 417] width 493 height 20
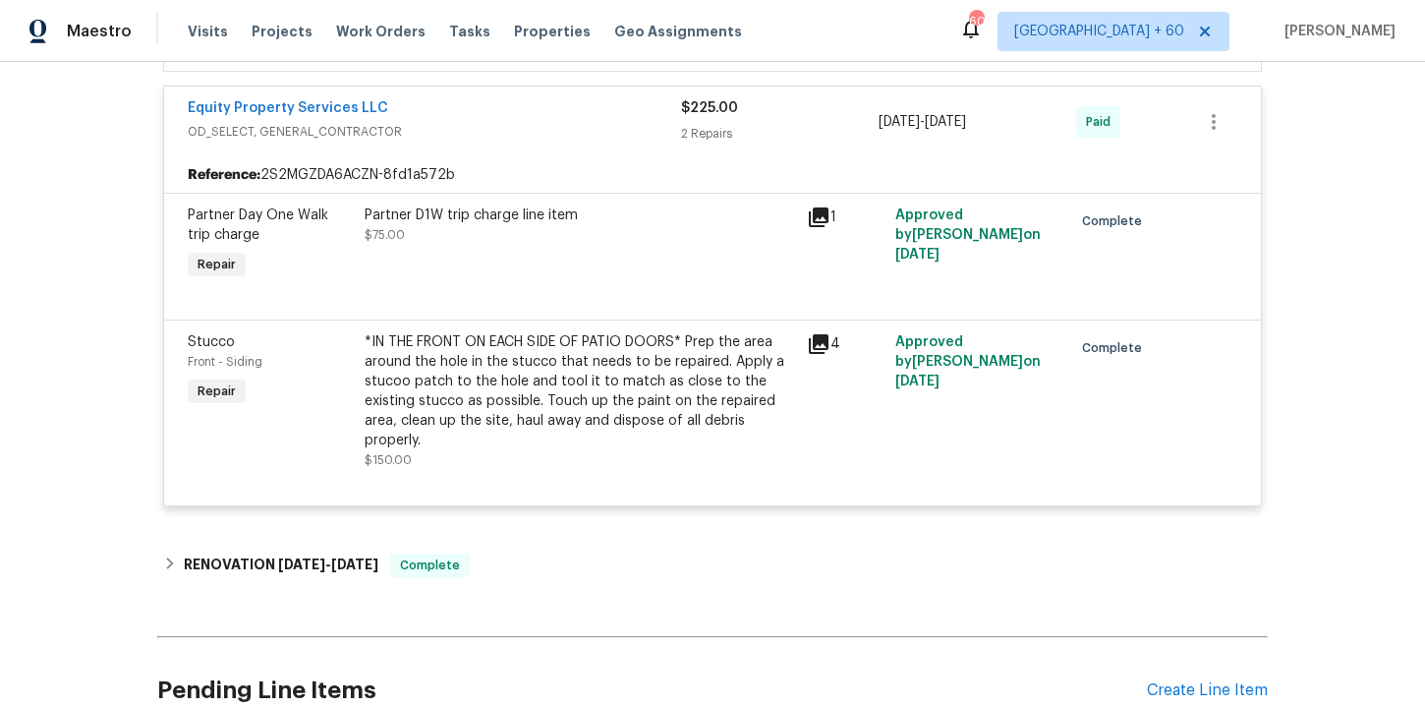
scroll to position [1417, 0]
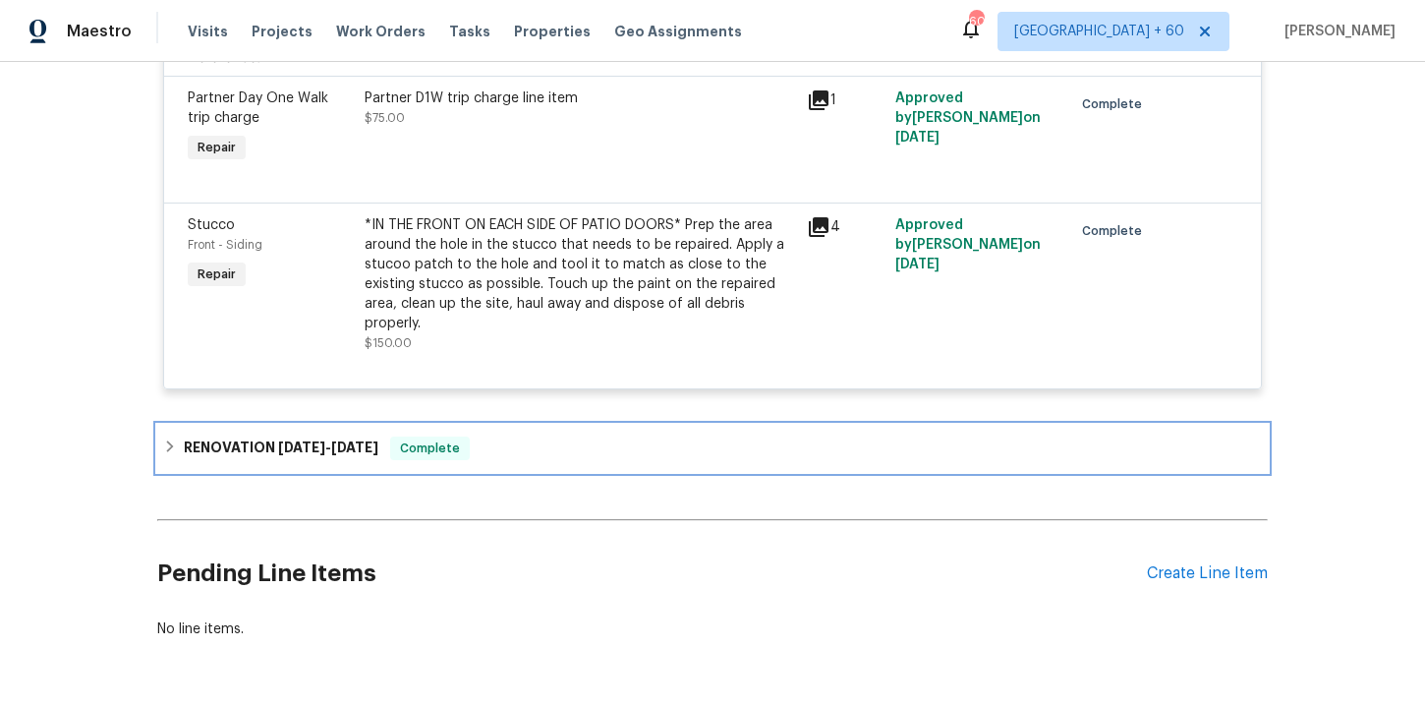
click at [552, 450] on div "RENOVATION 4/7/25 - 4/23/25 Complete" at bounding box center [712, 448] width 1099 height 24
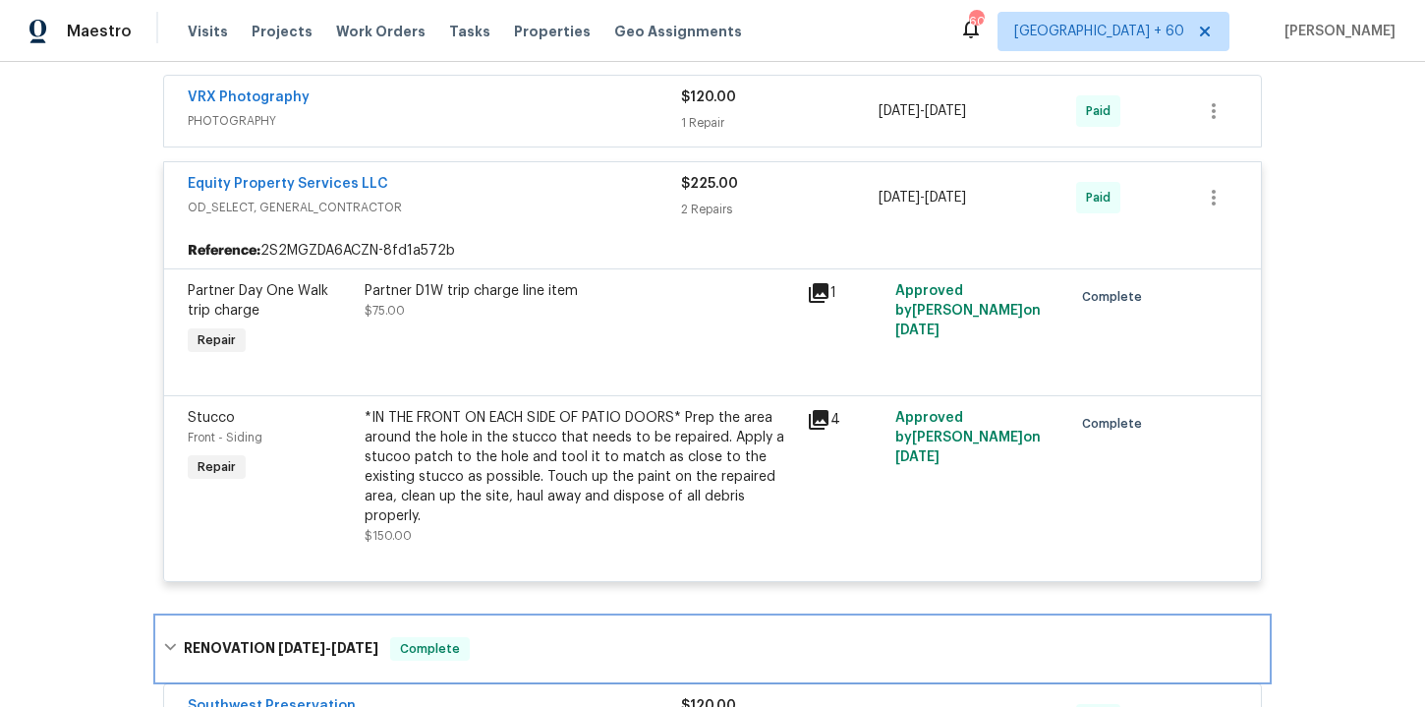
scroll to position [1074, 0]
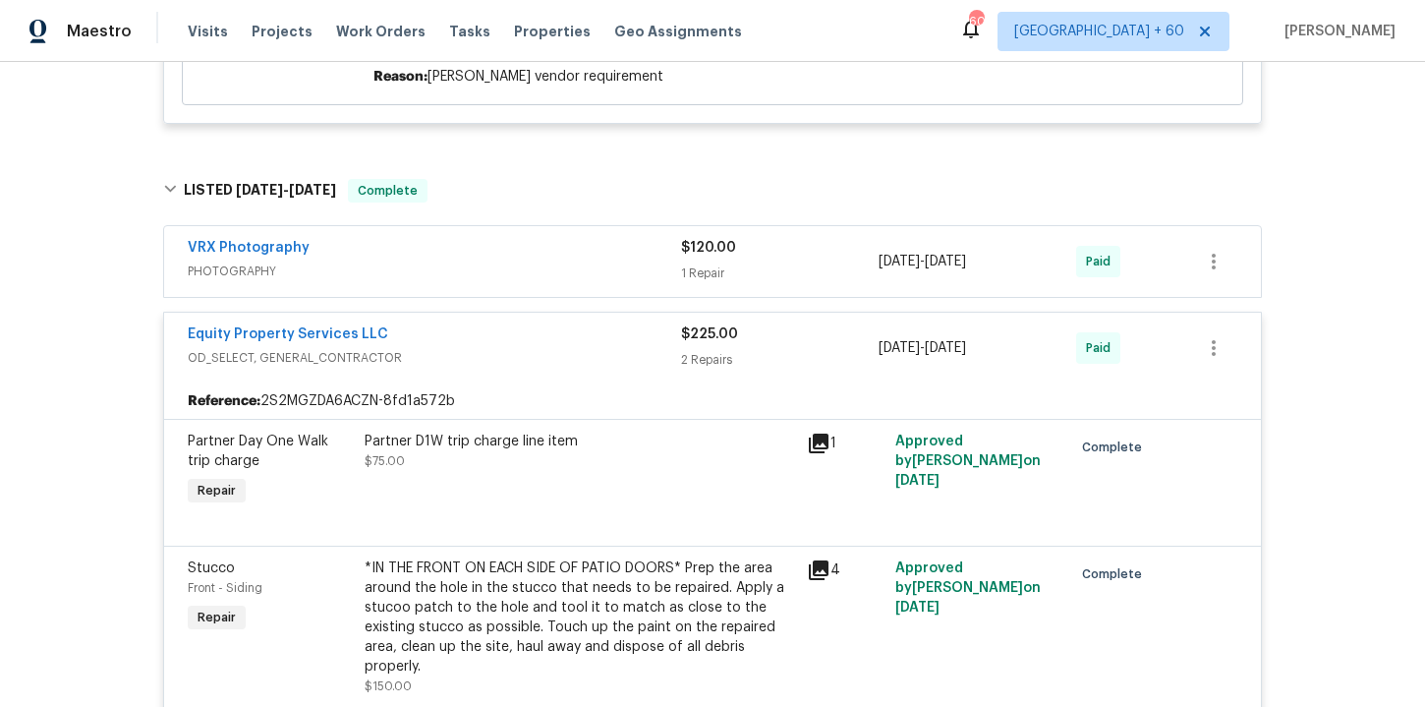
click at [555, 268] on span "PHOTOGRAPHY" at bounding box center [434, 271] width 493 height 20
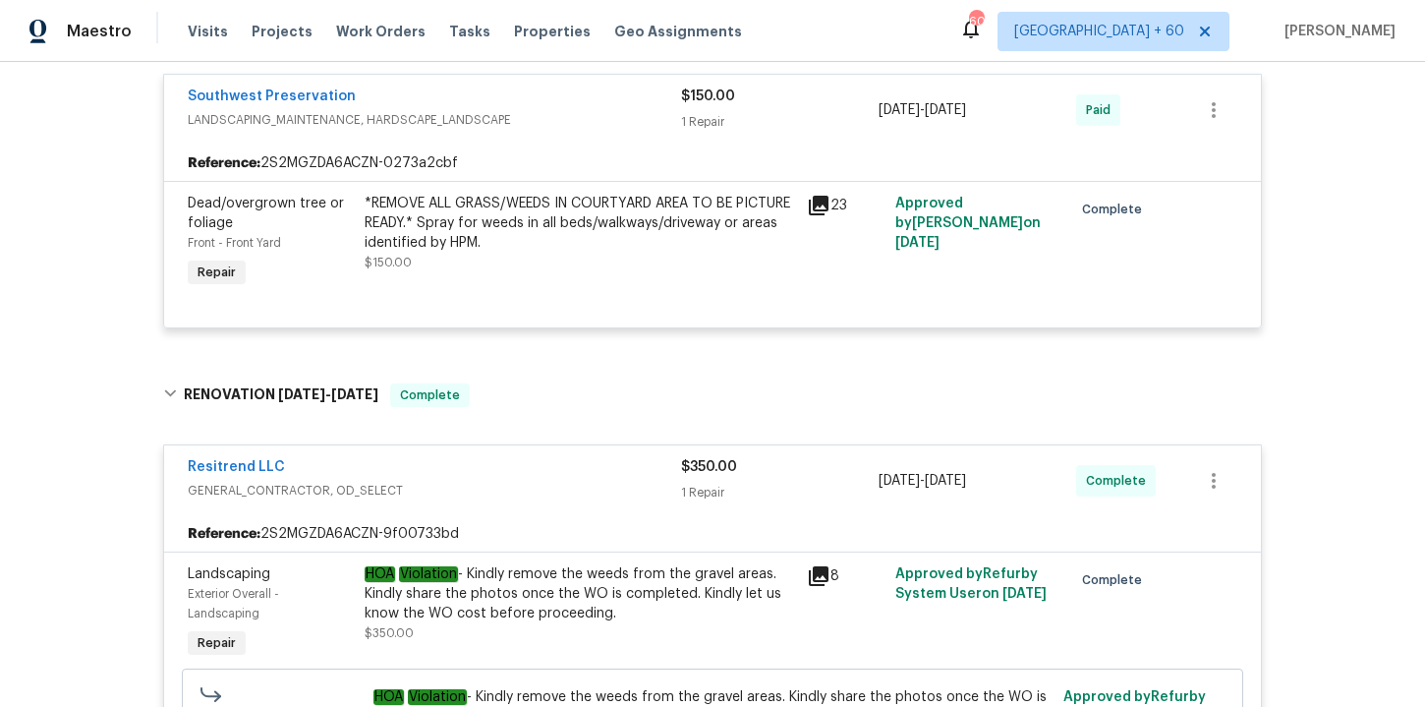
scroll to position [382, 0]
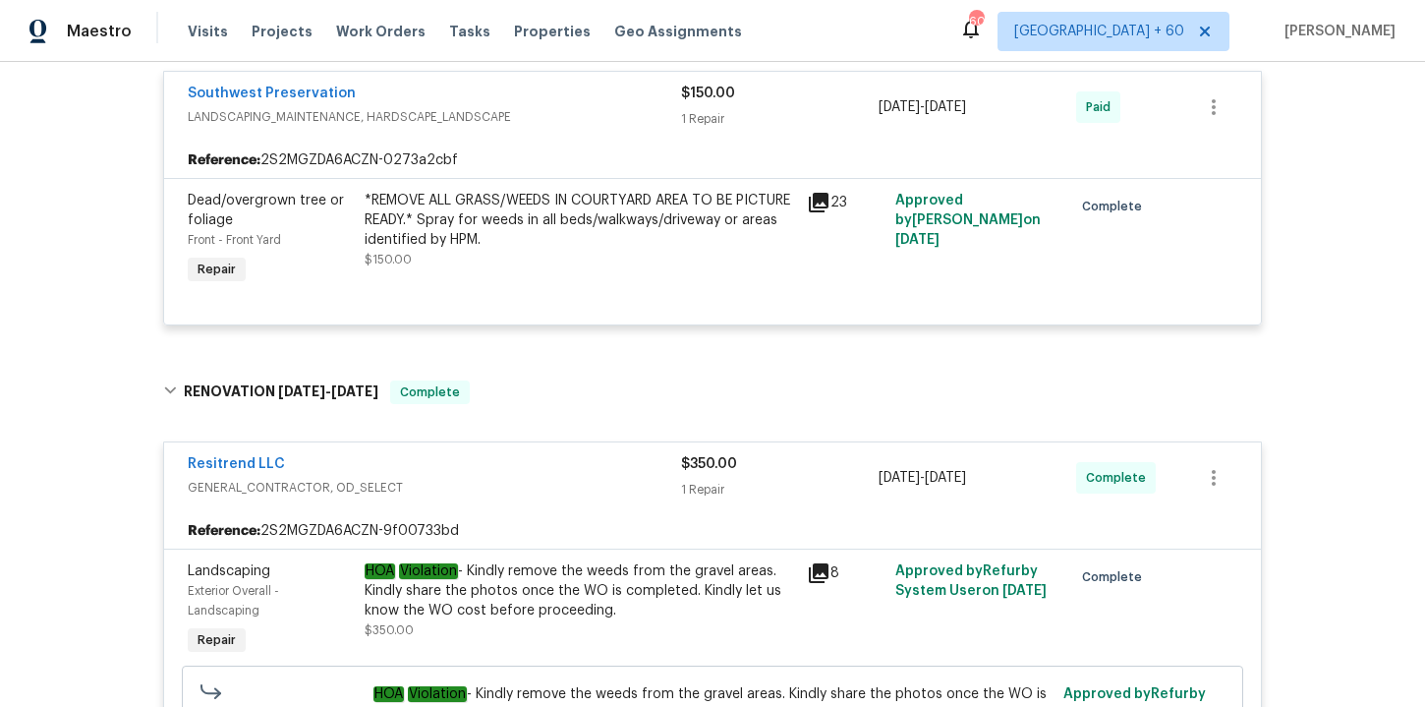
click at [525, 236] on div "*REMOVE ALL GRASS/WEEDS IN COURTYARD AREA TO BE PICTURE READY.* Spray for weeds…" at bounding box center [580, 220] width 430 height 59
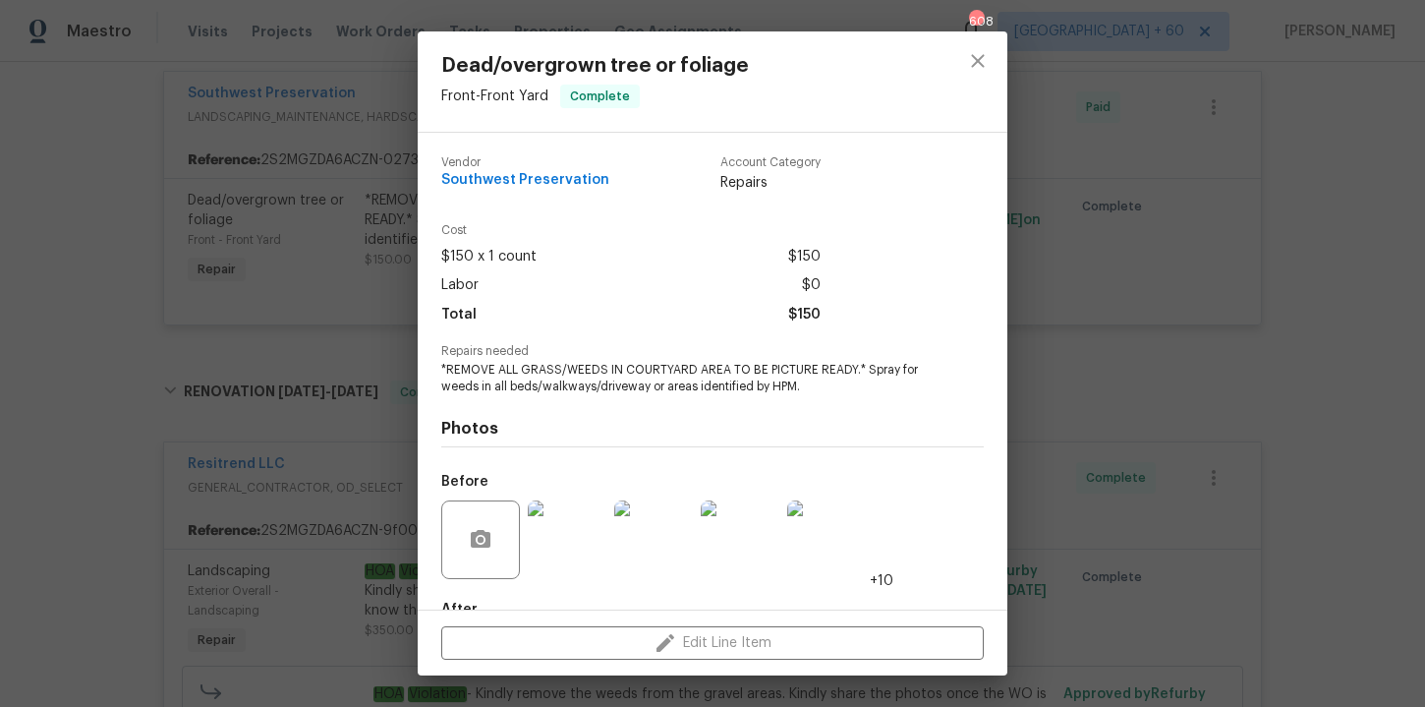
click at [544, 69] on span "Dead/overgrown tree or foliage" at bounding box center [595, 66] width 308 height 22
copy span "Dead/overgrown tree or foliage"
click at [346, 356] on div "Dead/overgrown tree or foliage Front - Front Yard Complete Vendor Southwest Pre…" at bounding box center [712, 353] width 1425 height 707
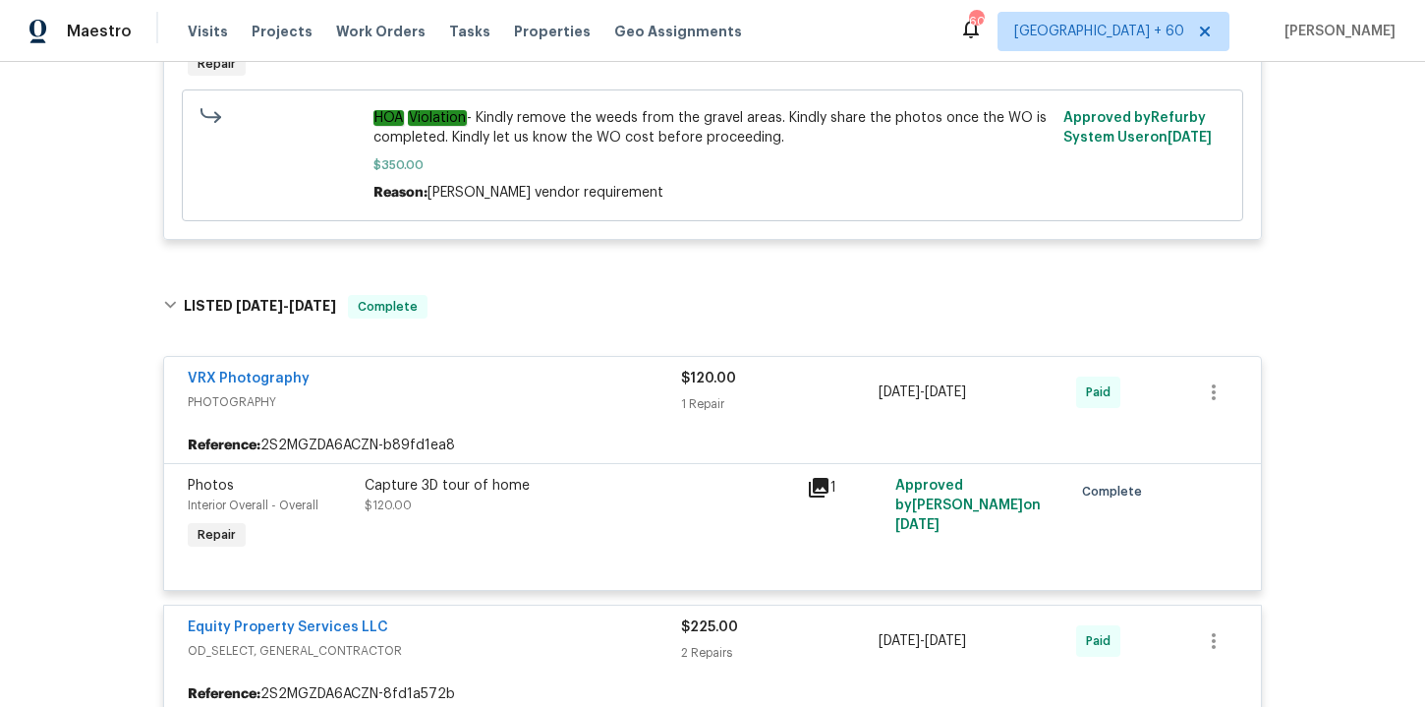
scroll to position [1239, 0]
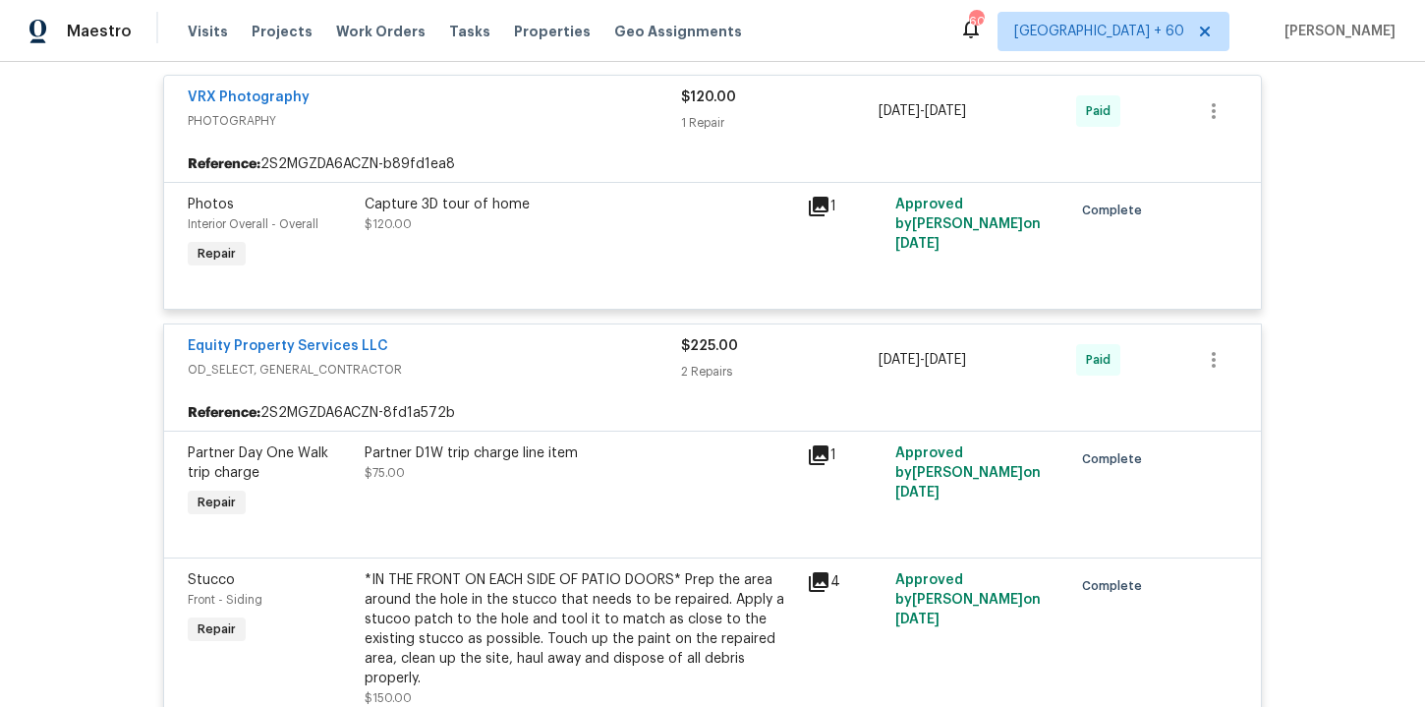
click at [530, 111] on div "VRX Photography" at bounding box center [434, 99] width 493 height 24
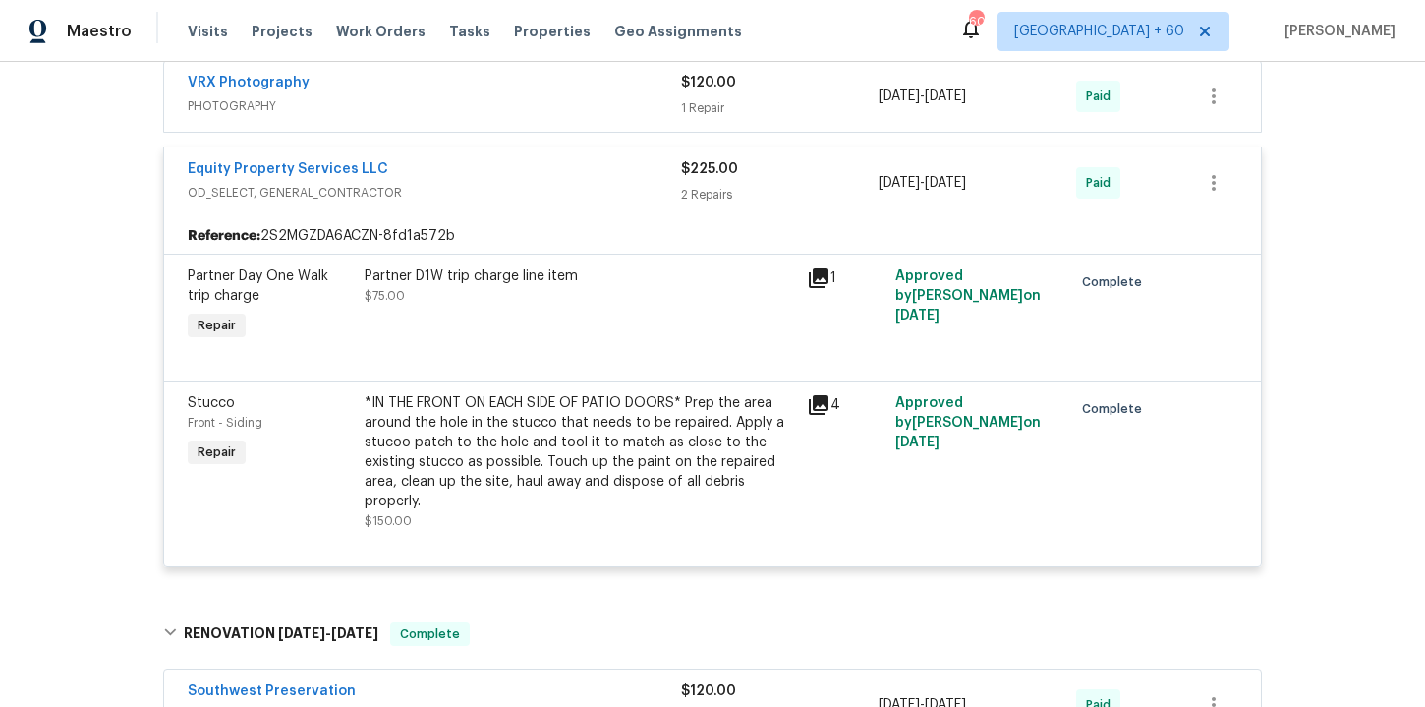
click at [507, 87] on div "VRX Photography" at bounding box center [434, 85] width 493 height 24
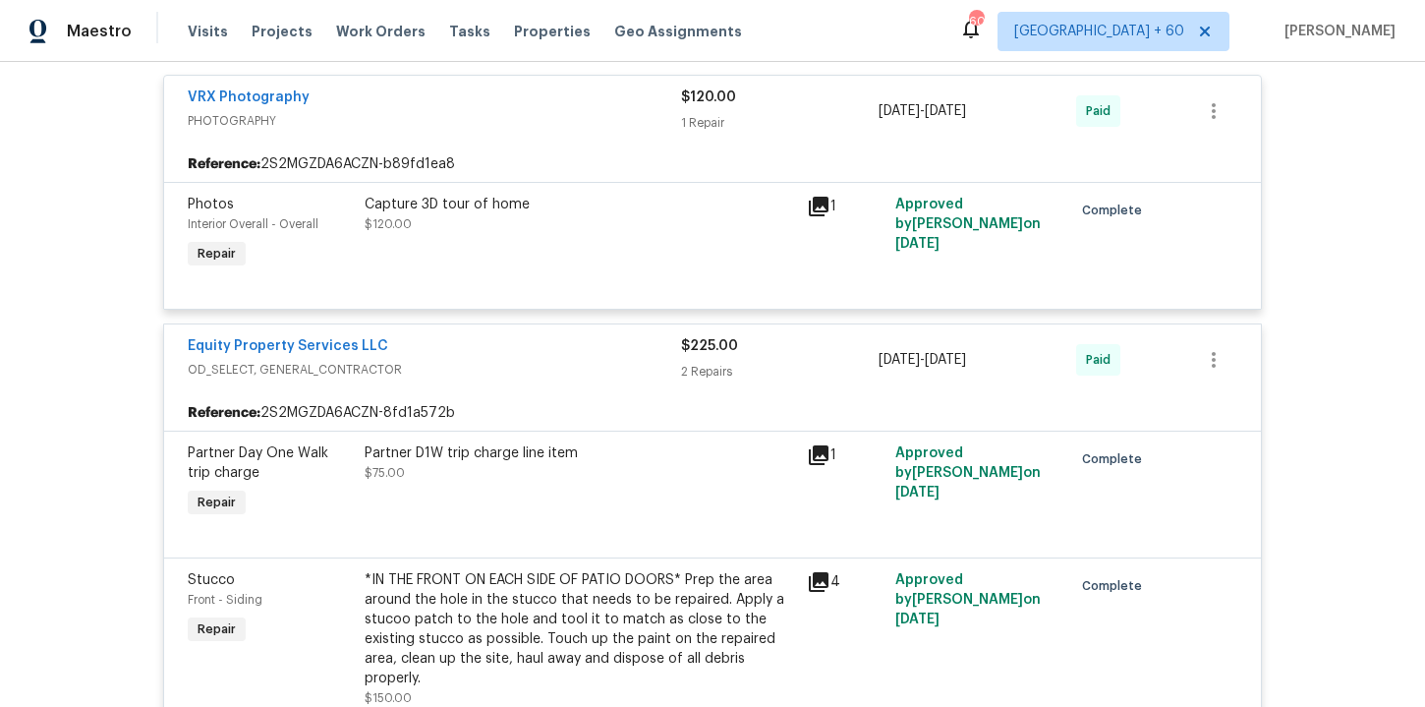
click at [598, 236] on div "Capture 3D tour of home $120.00" at bounding box center [580, 234] width 442 height 90
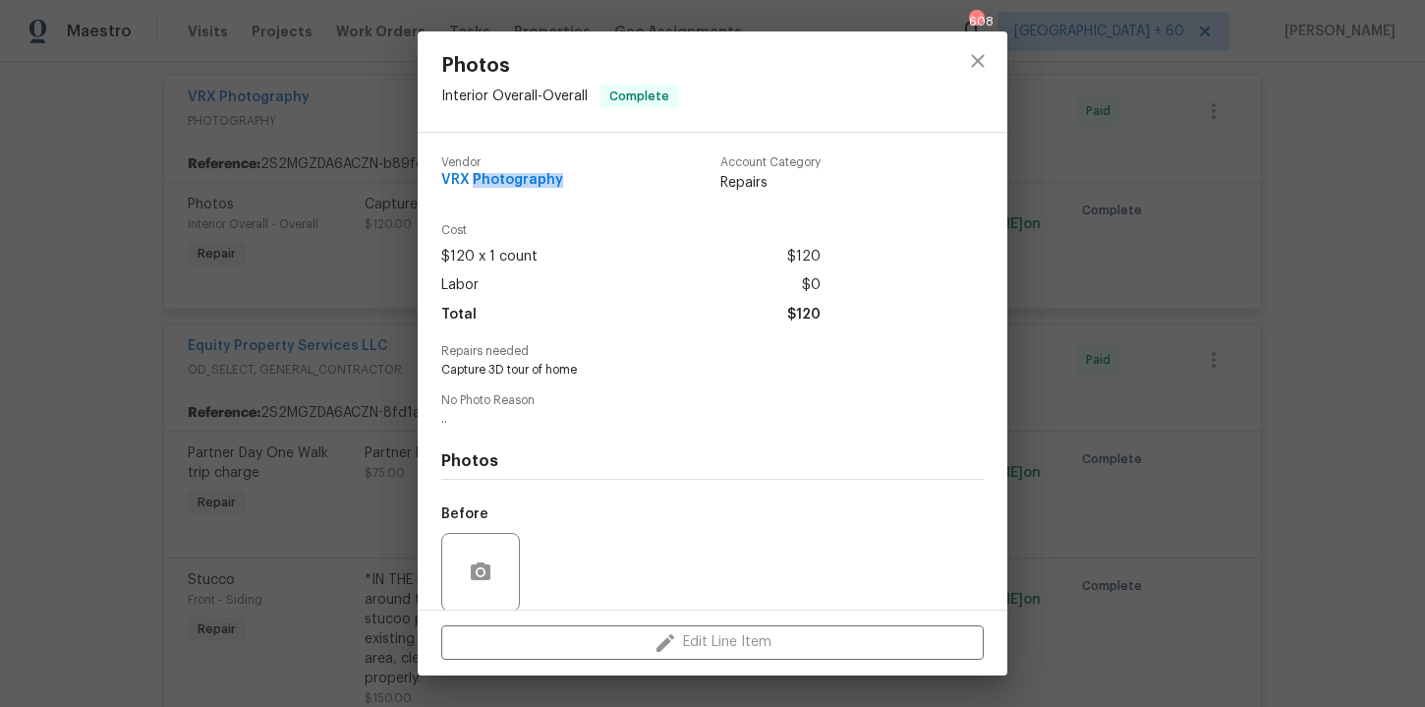
drag, startPoint x: 562, startPoint y: 184, endPoint x: 472, endPoint y: 186, distance: 90.4
click at [472, 186] on div "Vendor VRX Photography Account Category Repairs" at bounding box center [630, 174] width 379 height 36
copy span "Photography"
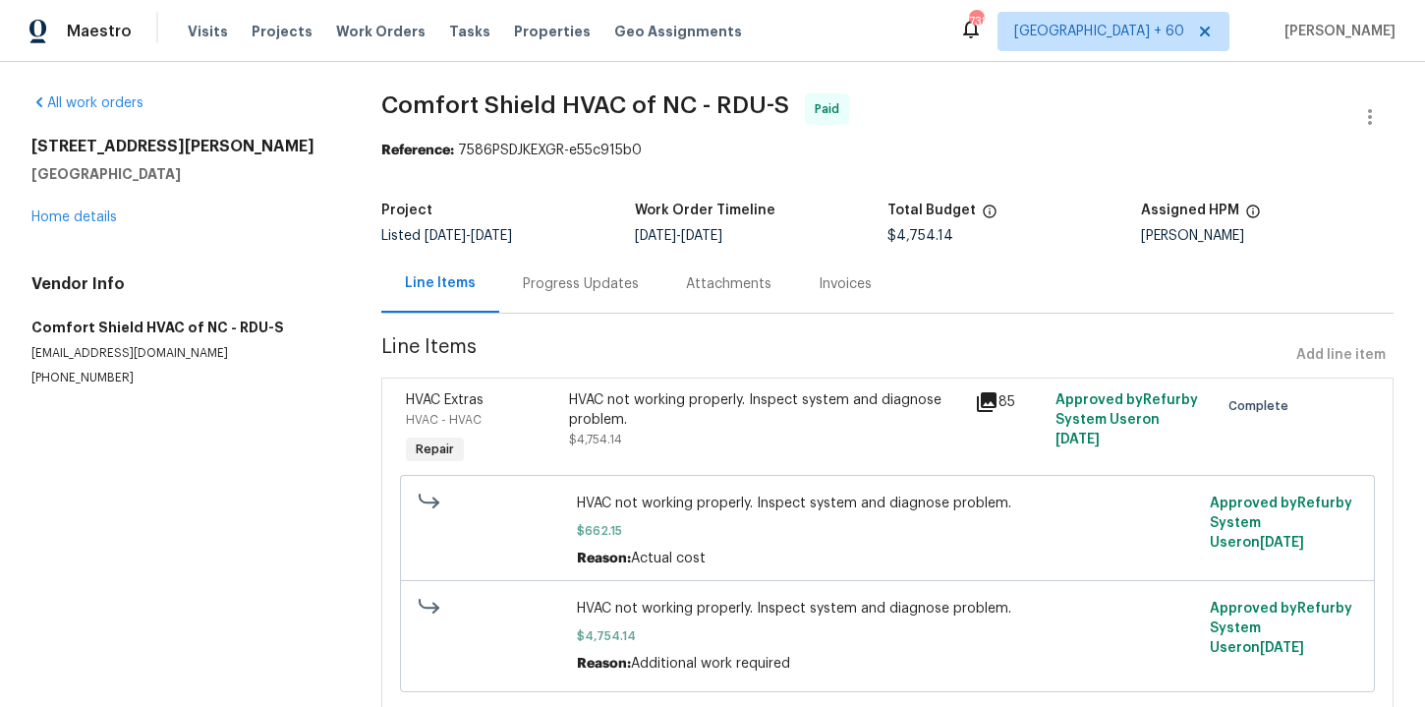
click at [574, 289] on div "Progress Updates" at bounding box center [581, 284] width 116 height 20
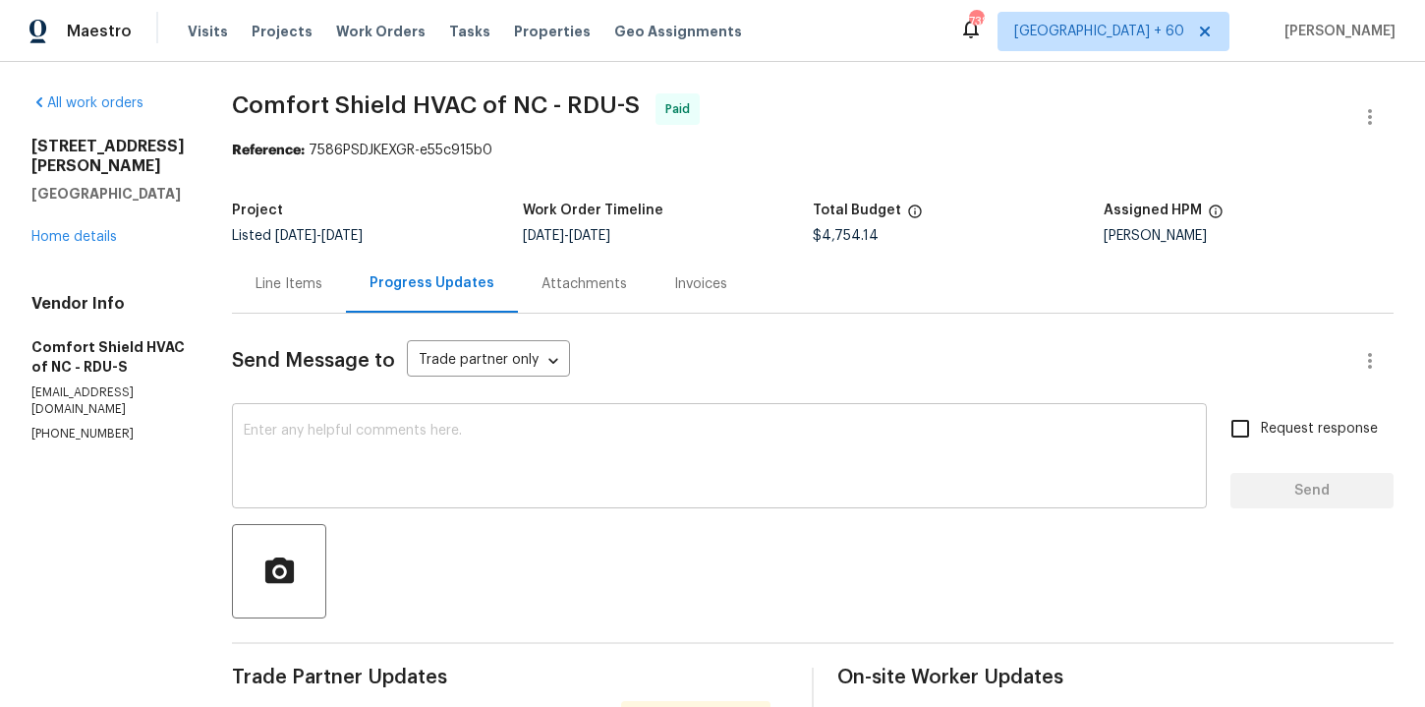
scroll to position [1317, 0]
